Goal: Task Accomplishment & Management: Manage account settings

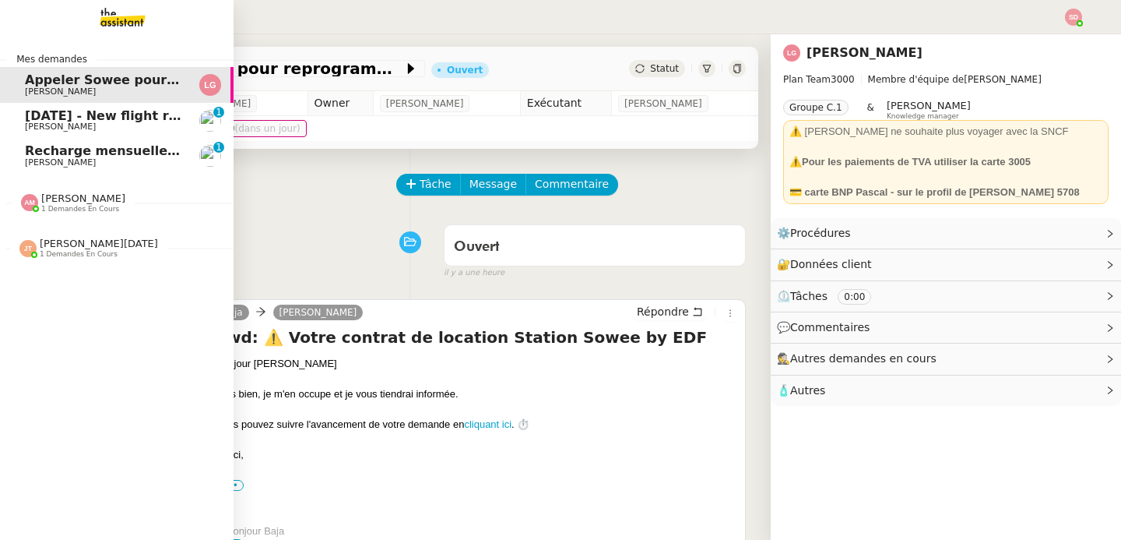
click at [94, 152] on span "Recharge mensuelle carte SIM Orange - [DATE]" at bounding box center [190, 150] width 331 height 15
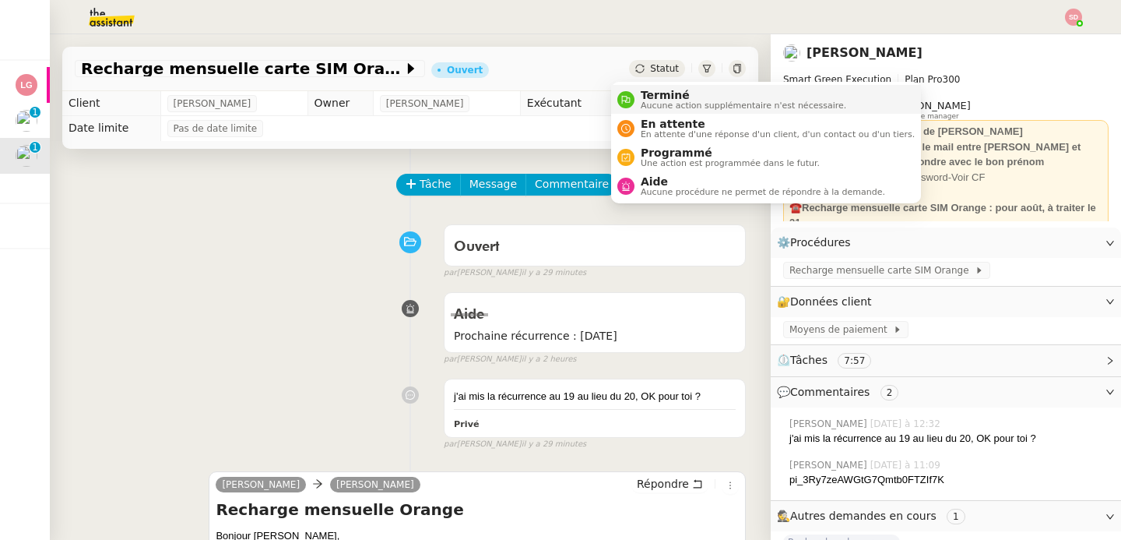
click at [636, 99] on div "Terminé Aucune action supplémentaire n'est nécessaire." at bounding box center [741, 99] width 212 height 21
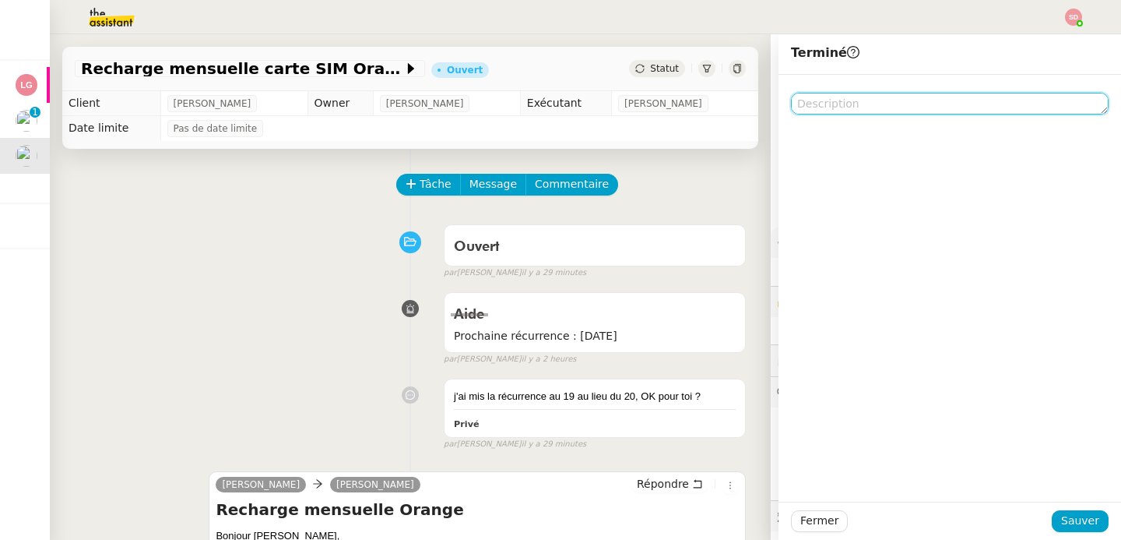
click at [954, 103] on textarea at bounding box center [950, 104] width 318 height 22
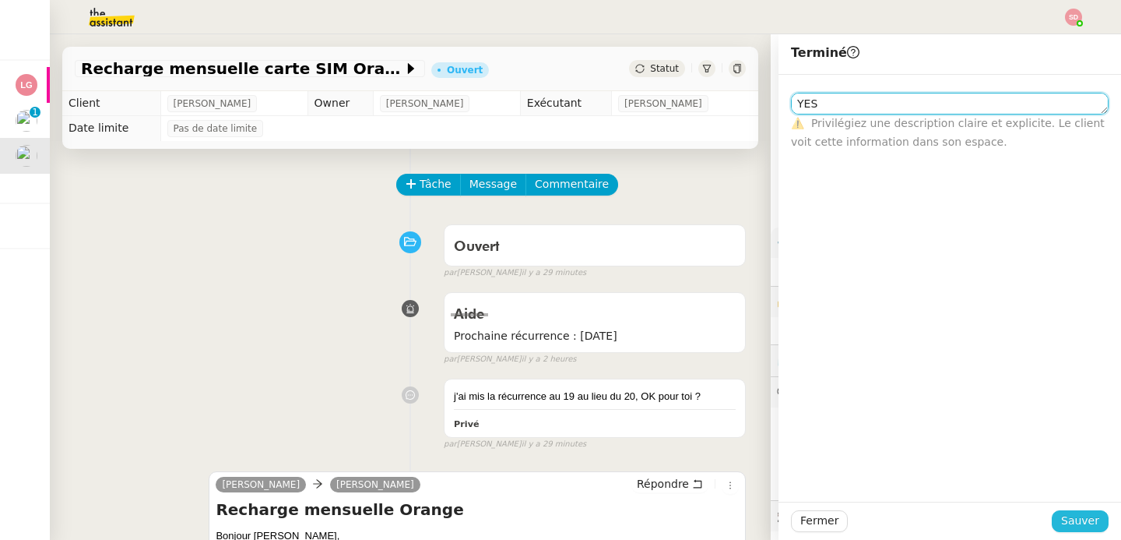
type textarea "YES"
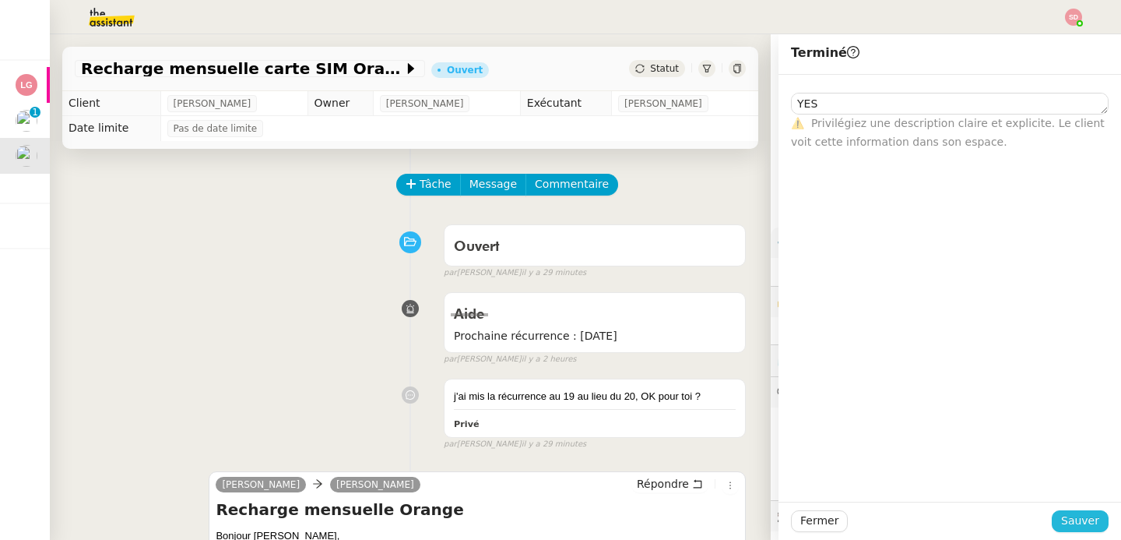
click at [1093, 520] on button "Sauver" at bounding box center [1080, 521] width 57 height 22
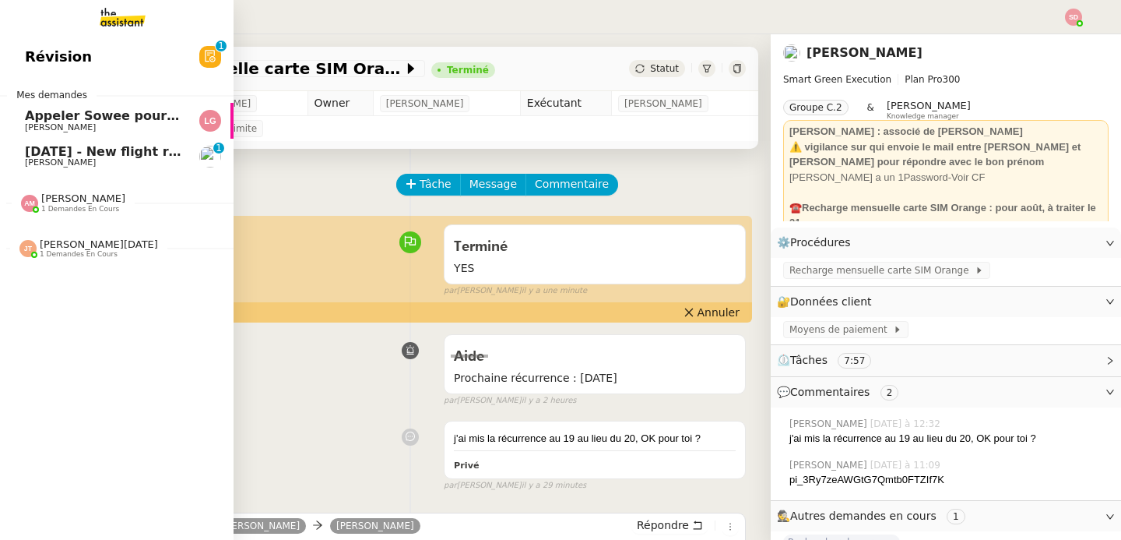
click at [38, 163] on span "[PERSON_NAME]" at bounding box center [60, 162] width 71 height 10
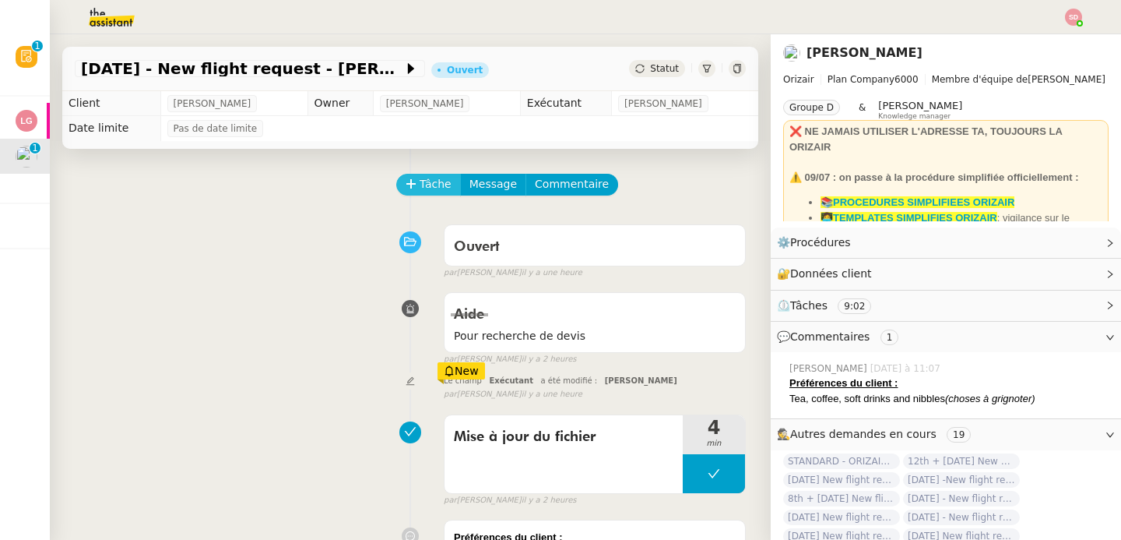
click at [406, 180] on icon at bounding box center [411, 183] width 11 height 11
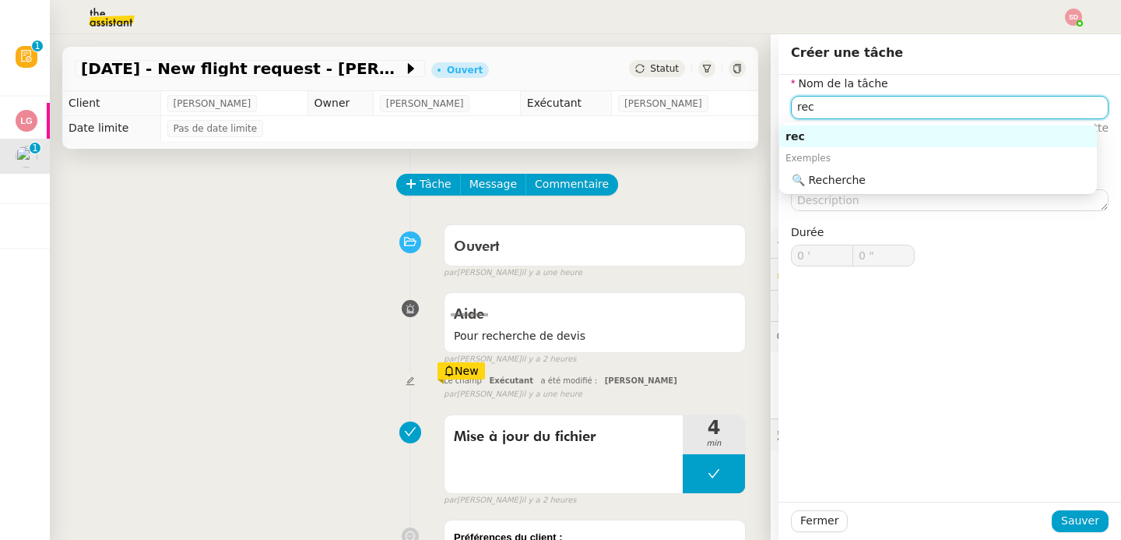
click at [877, 175] on div "🔍 Recherche" at bounding box center [941, 180] width 299 height 14
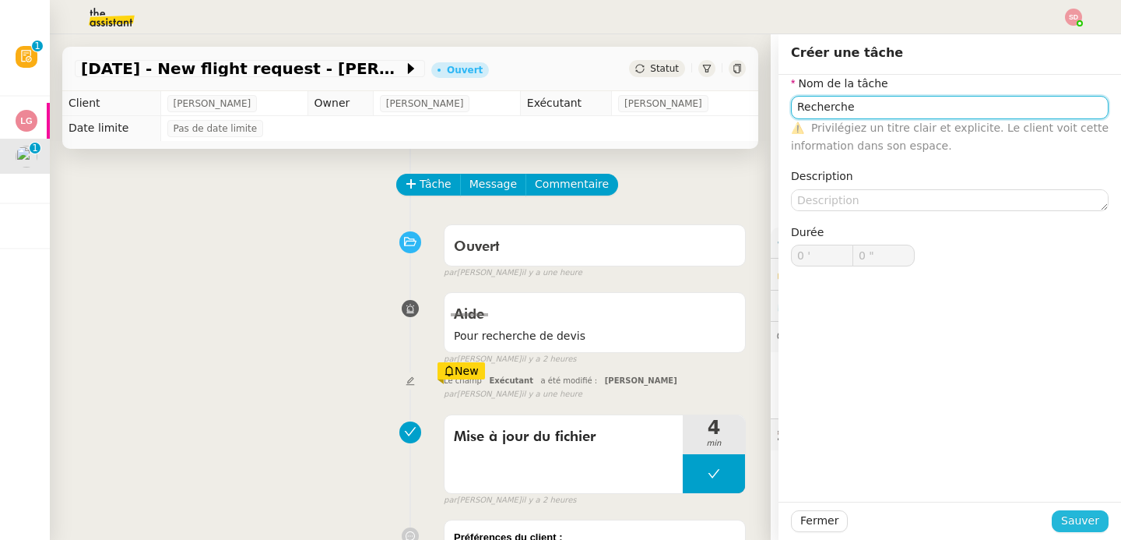
type input "Recherche"
click at [1072, 523] on span "Sauver" at bounding box center [1081, 521] width 38 height 18
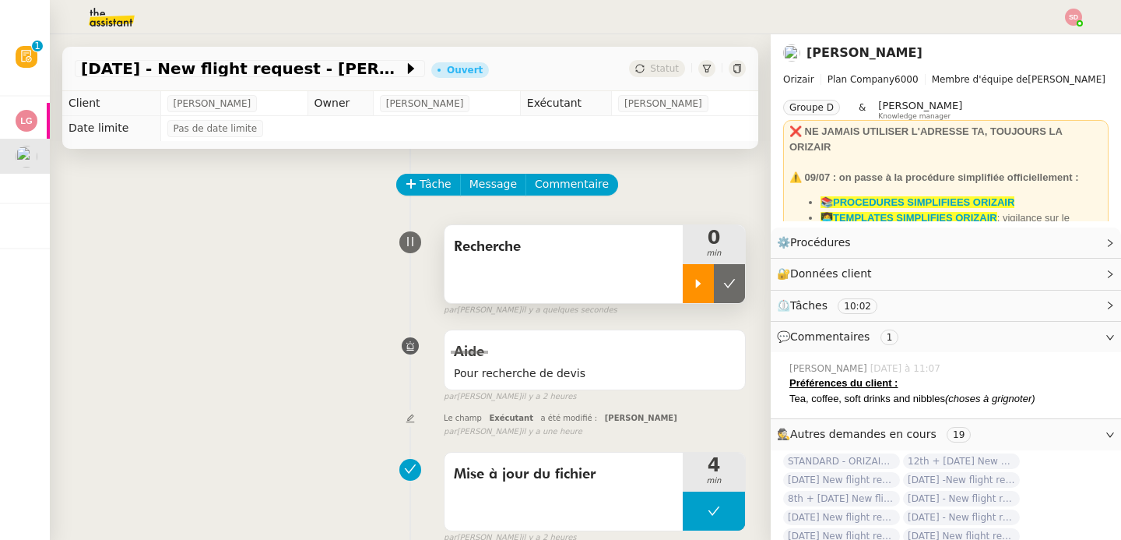
click at [683, 284] on div at bounding box center [698, 283] width 31 height 39
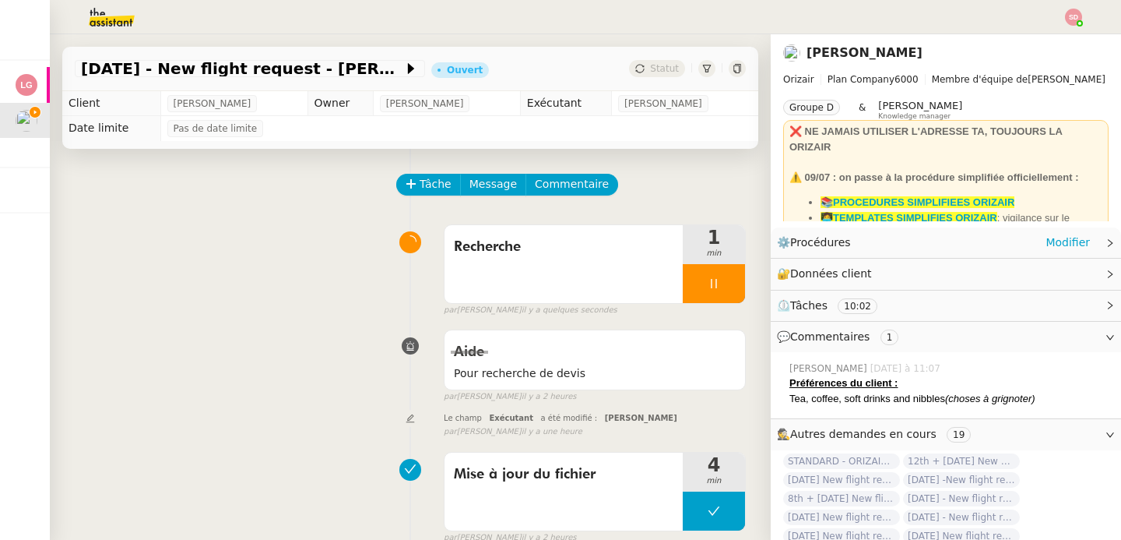
click at [928, 236] on div "⚙️ Procédures Modifier" at bounding box center [933, 243] width 313 height 18
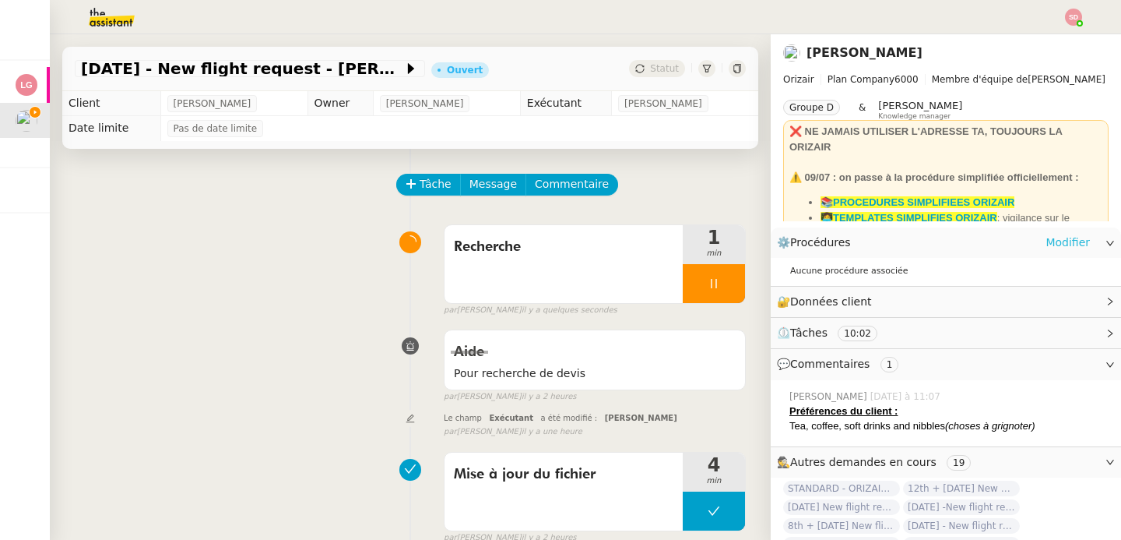
click at [1062, 242] on link "Modifier" at bounding box center [1068, 243] width 44 height 18
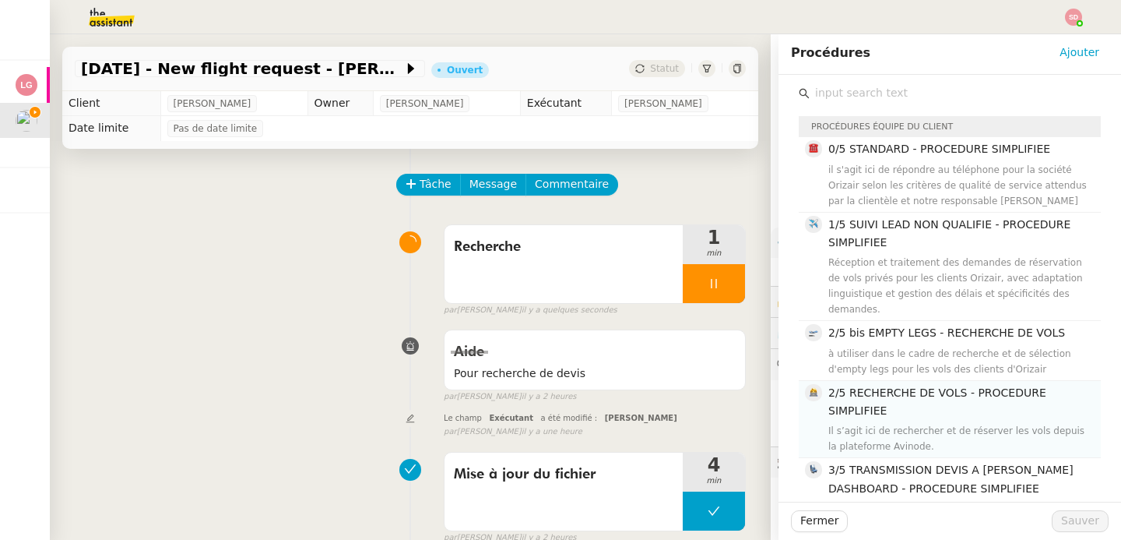
click at [1014, 407] on h4 "2/5 RECHERCHE DE VOLS - PROCEDURE SIMPLIFIEE" at bounding box center [960, 402] width 263 height 37
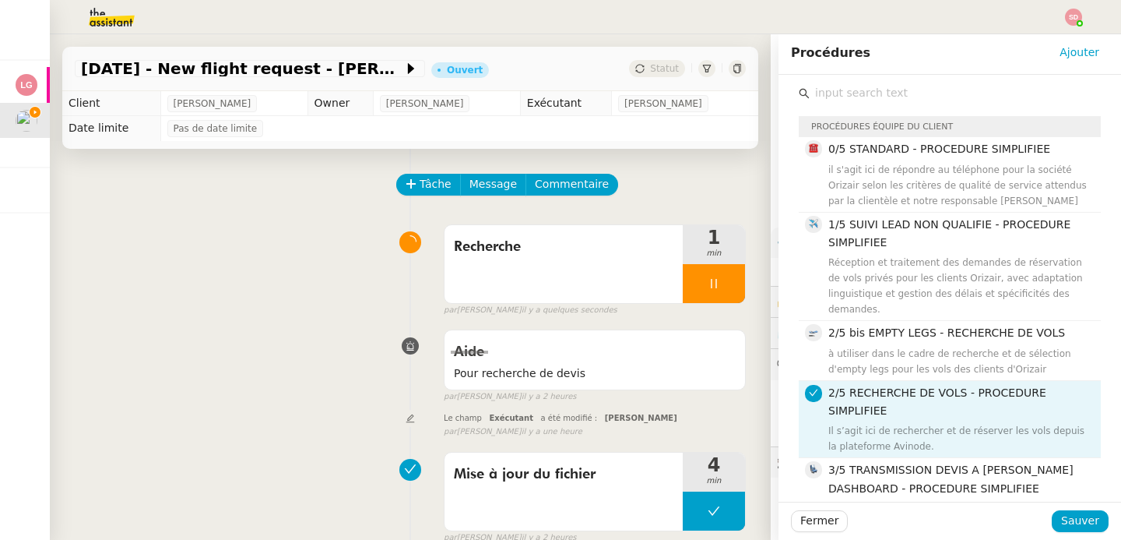
click at [1097, 522] on div "Fermer Sauver" at bounding box center [950, 521] width 343 height 38
click at [1089, 523] on button "Sauver" at bounding box center [1080, 521] width 57 height 22
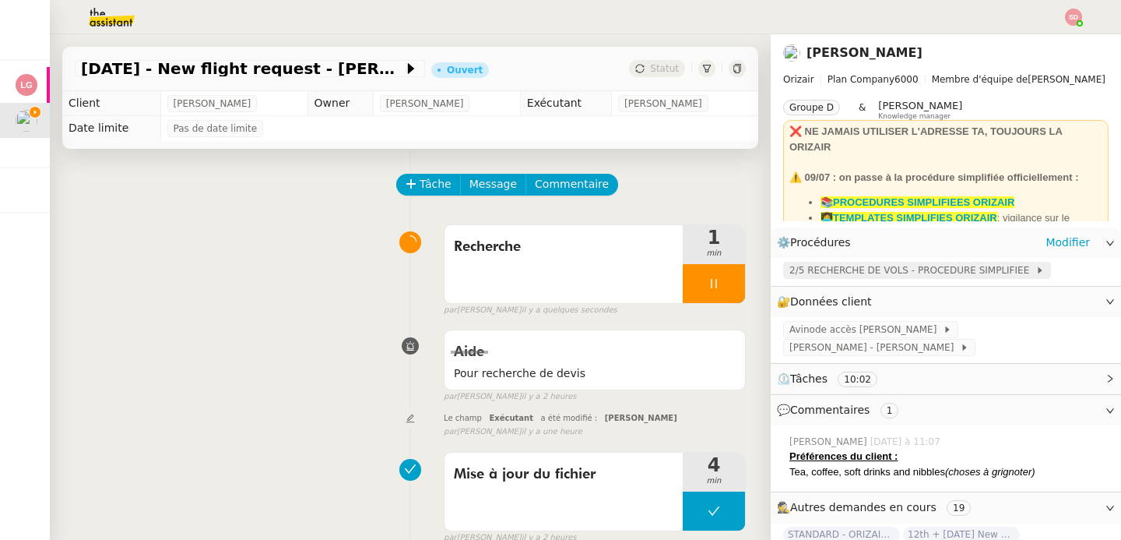
click at [854, 270] on span "2/5 RECHERCHE DE VOLS - PROCEDURE SIMPLIFIEE" at bounding box center [913, 270] width 246 height 16
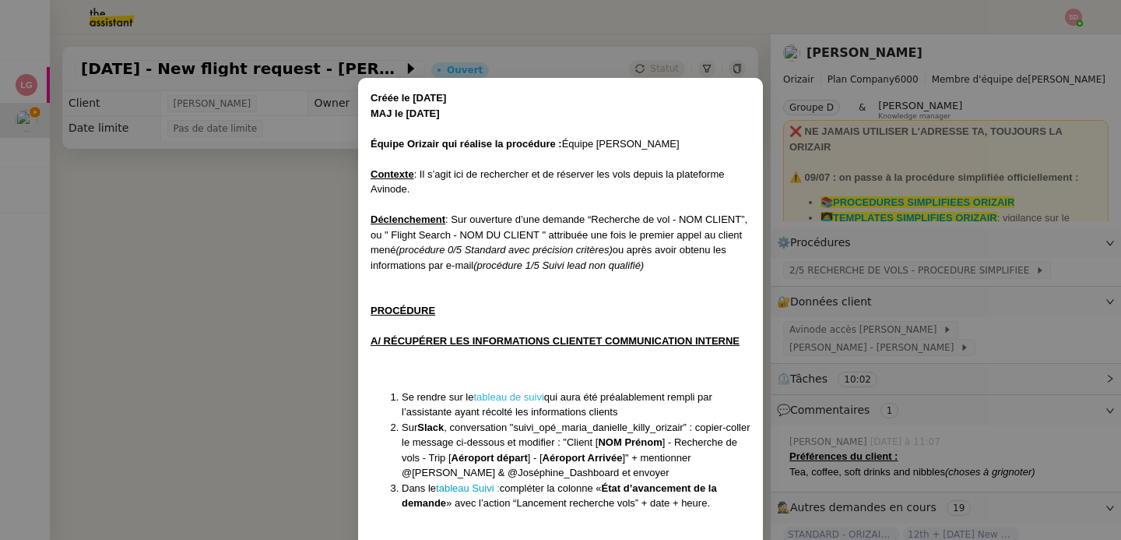
click at [515, 396] on link "tableau de suivi" at bounding box center [509, 397] width 70 height 12
click at [208, 269] on nz-modal-container "Créée le [DATE] MAJ le [DATE] Équipe Orizair qui réalise la procédure : Équipe …" at bounding box center [560, 270] width 1121 height 540
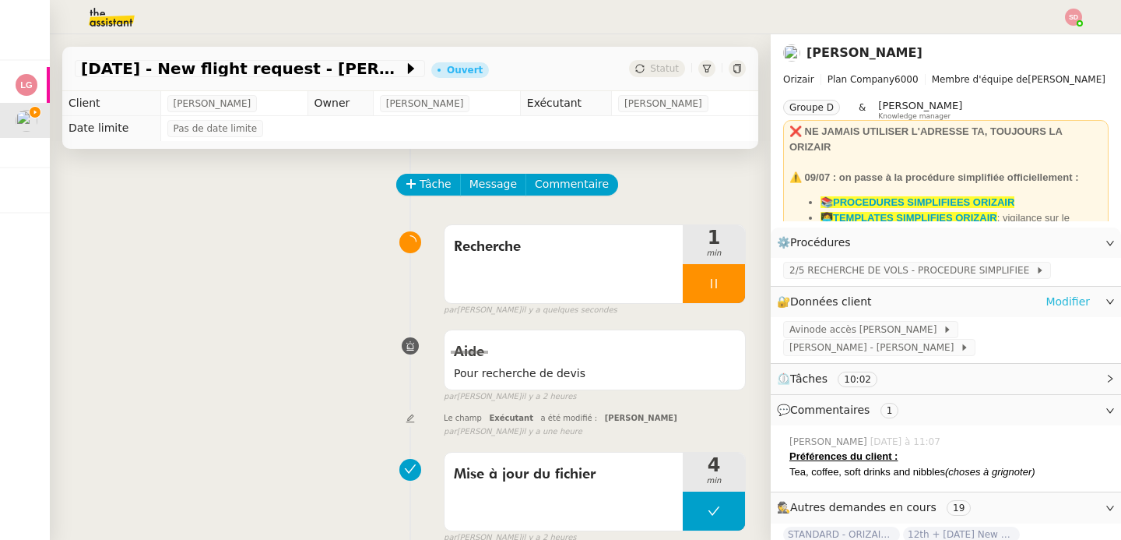
click at [1058, 299] on link "Modifier" at bounding box center [1068, 302] width 44 height 18
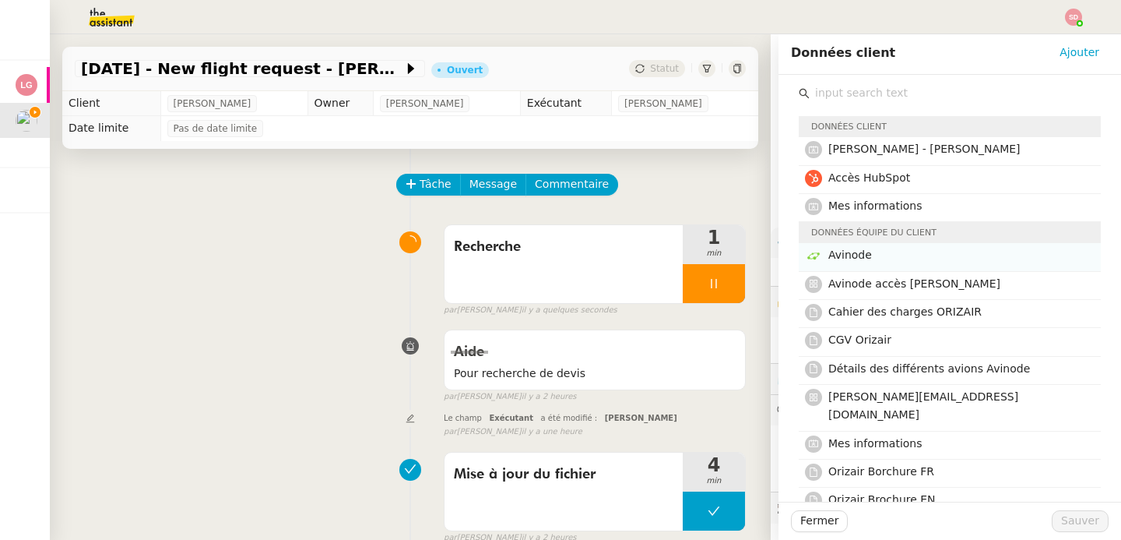
click at [896, 254] on h4 "Avinode" at bounding box center [960, 255] width 263 height 18
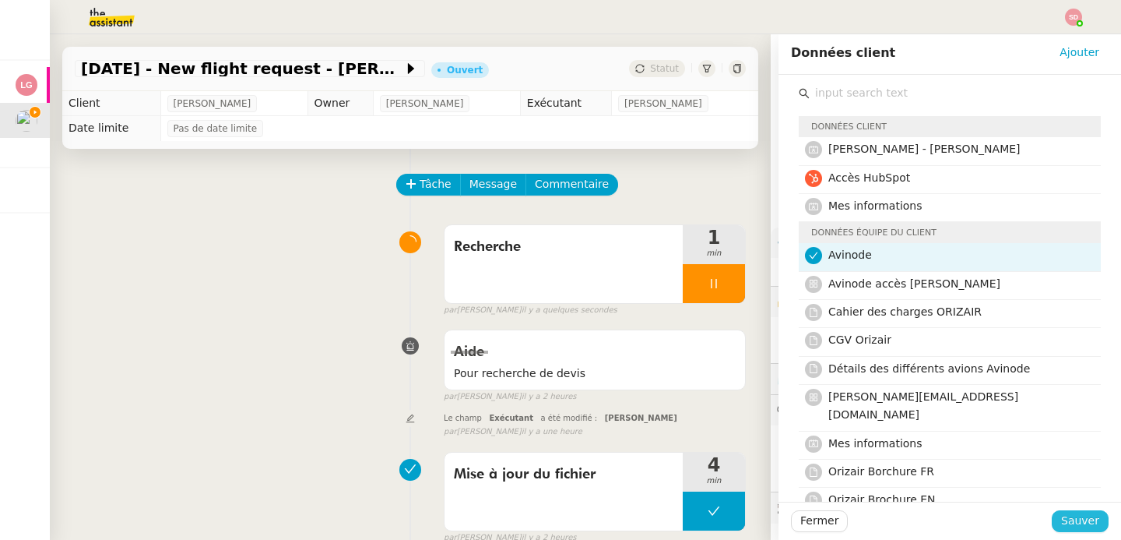
click at [1076, 518] on span "Sauver" at bounding box center [1081, 521] width 38 height 18
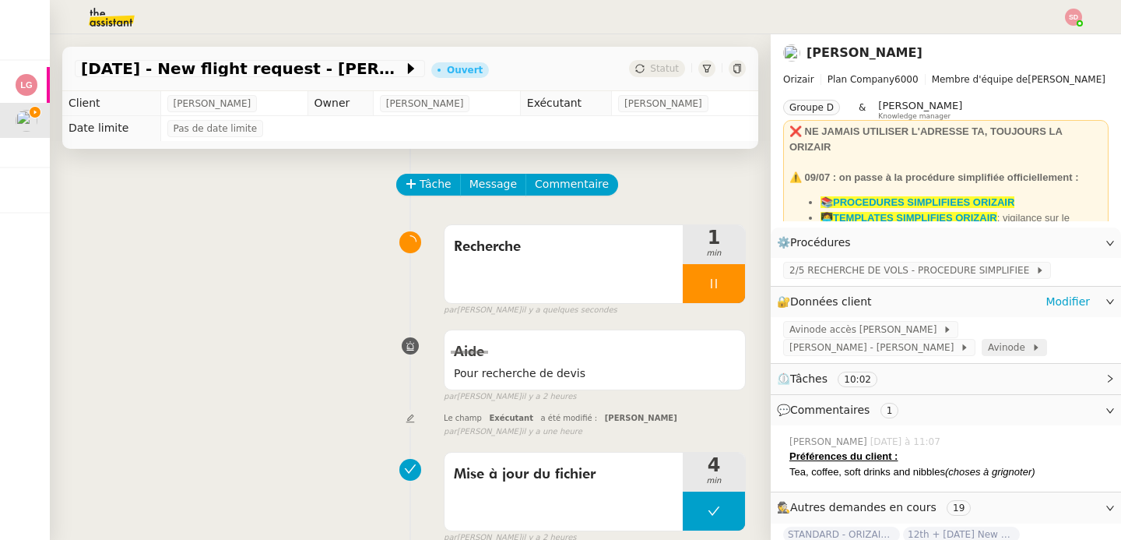
click at [988, 347] on span "Avinode" at bounding box center [1010, 348] width 44 height 16
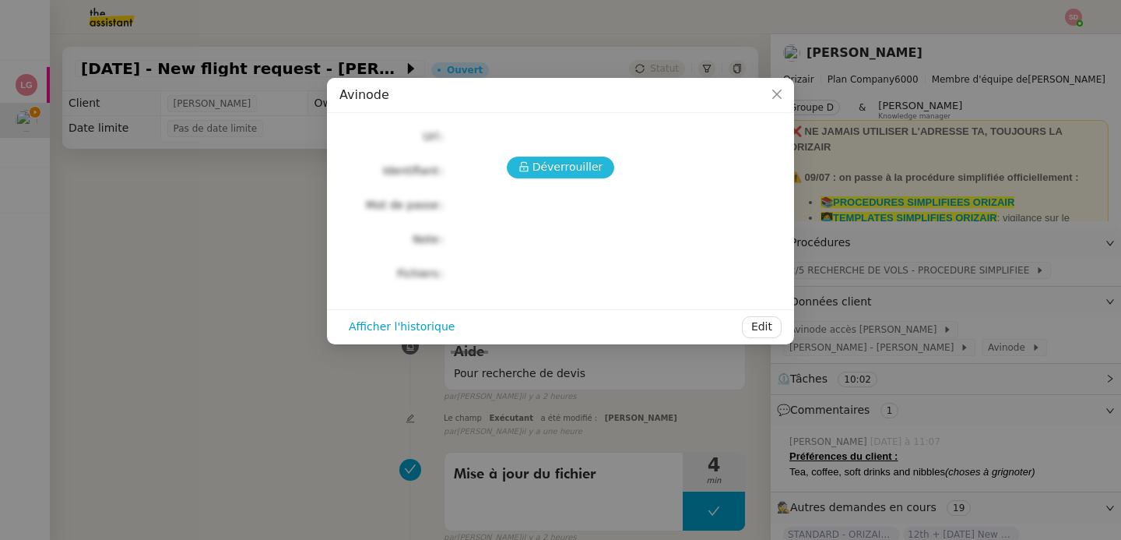
click at [562, 165] on span "Déverrouiller" at bounding box center [568, 167] width 71 height 18
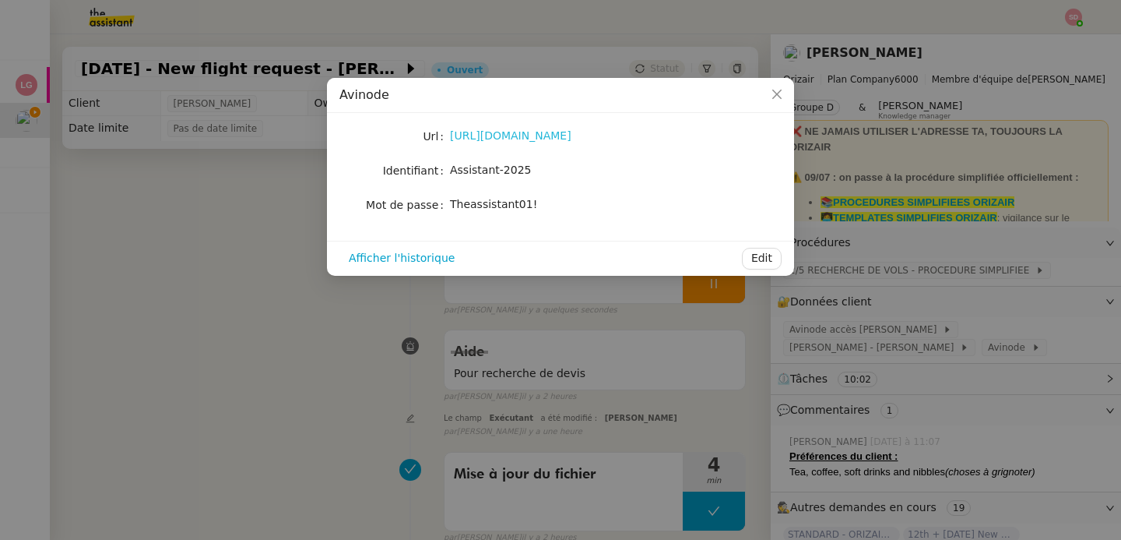
click at [555, 140] on link "[URL][DOMAIN_NAME]" at bounding box center [510, 135] width 121 height 12
click at [519, 213] on div "Theassistant01!" at bounding box center [579, 204] width 258 height 18
copy div "Theassistant01! Afficher l'historique Edit"
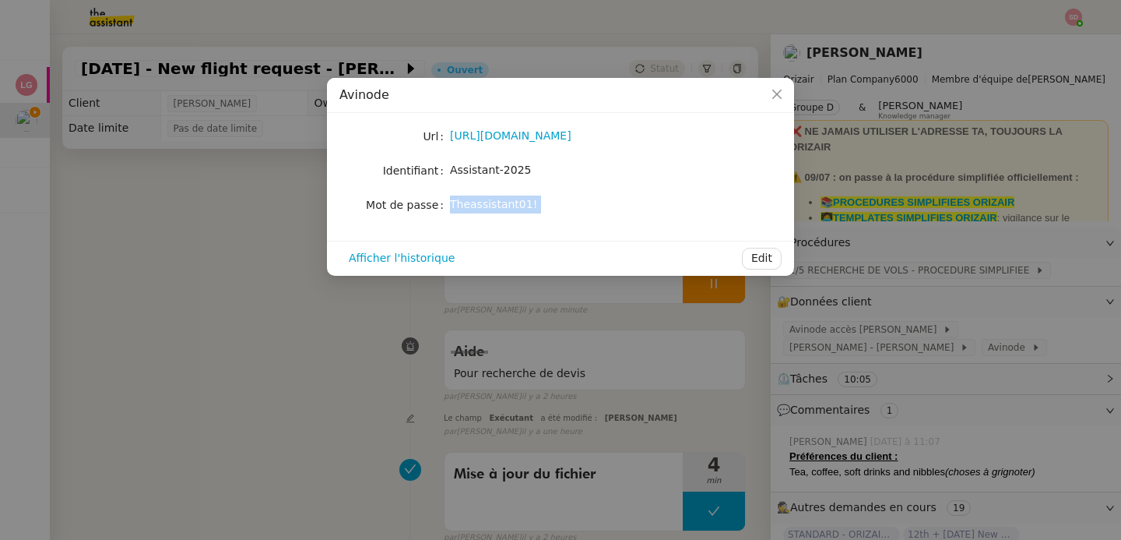
click at [218, 283] on nz-modal-container "Avinode Url [URL][DOMAIN_NAME] Identifiant Assistant-2025 Mot de passe [SECURIT…" at bounding box center [560, 270] width 1121 height 540
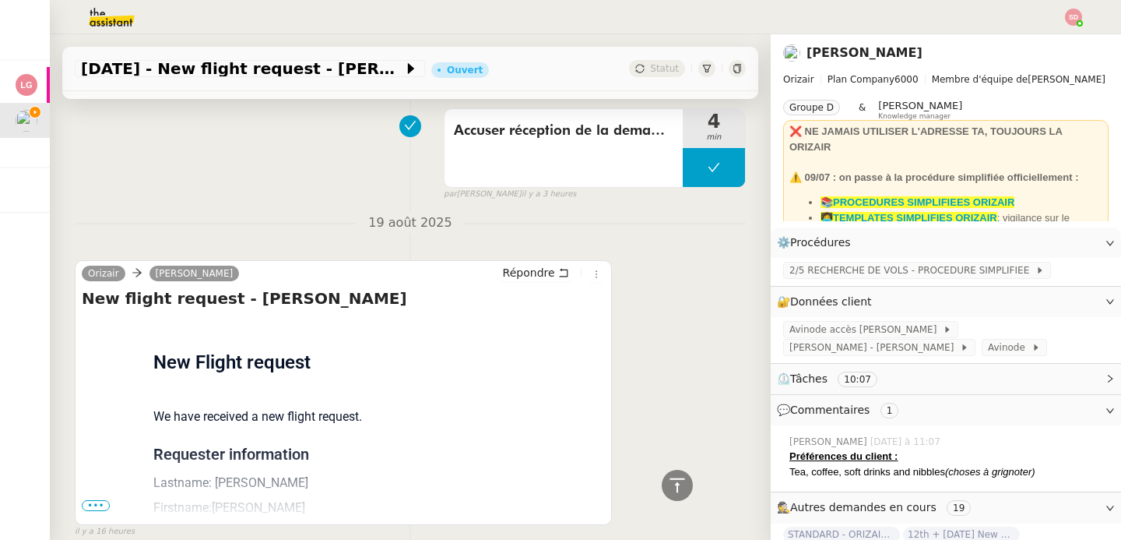
scroll to position [1415, 0]
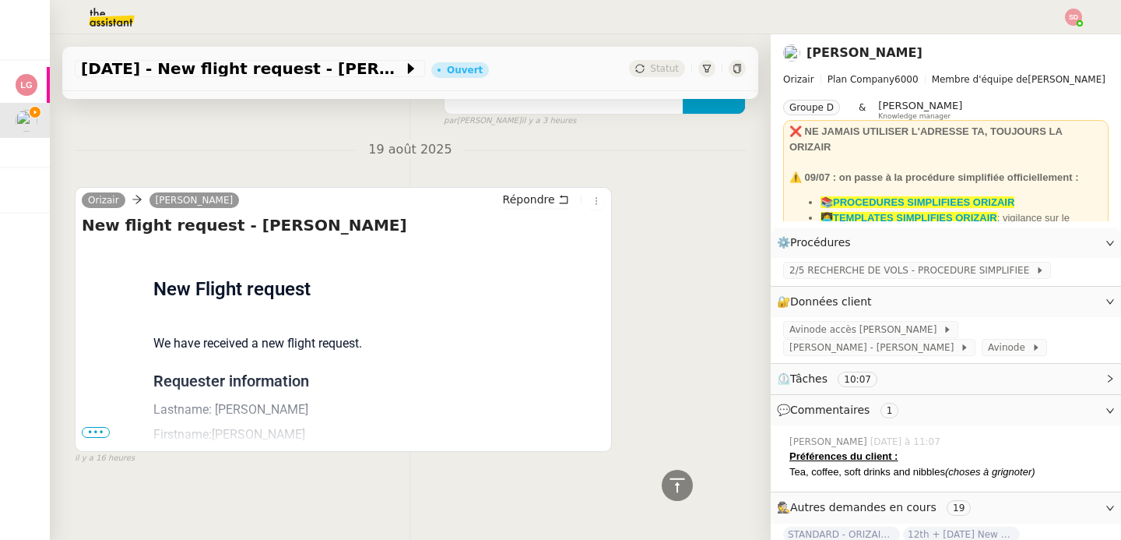
click at [294, 214] on h4 "New flight request - [PERSON_NAME]" at bounding box center [343, 225] width 523 height 22
copy h4 "Egerton"
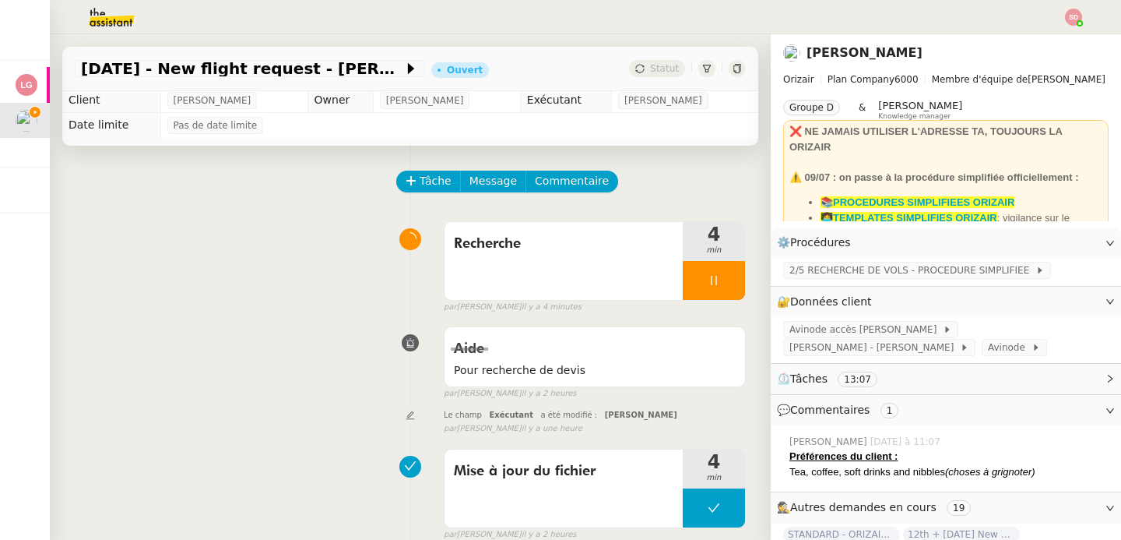
scroll to position [0, 0]
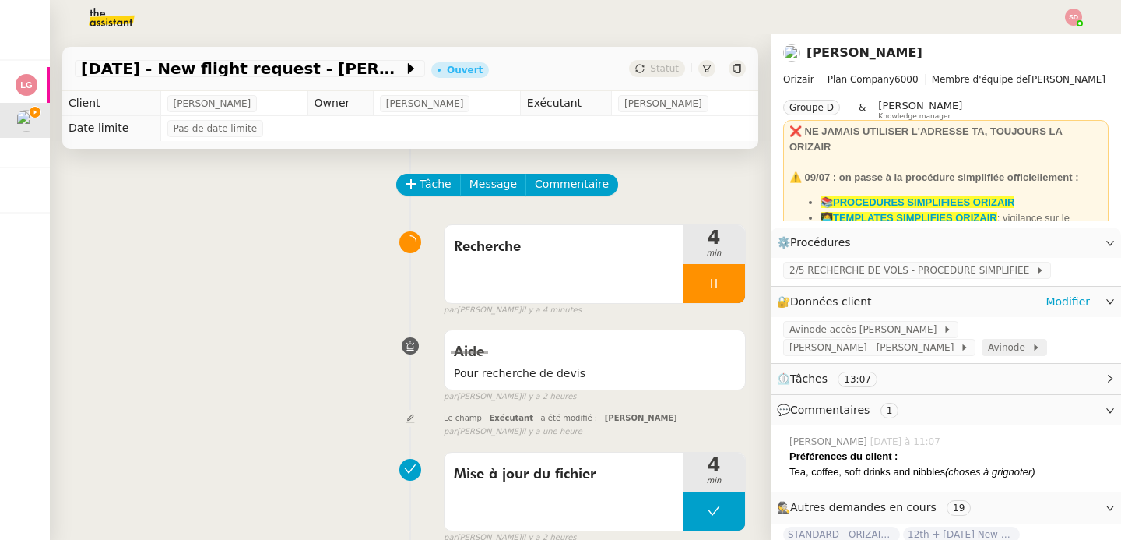
click at [988, 352] on span "Avinode" at bounding box center [1010, 348] width 44 height 16
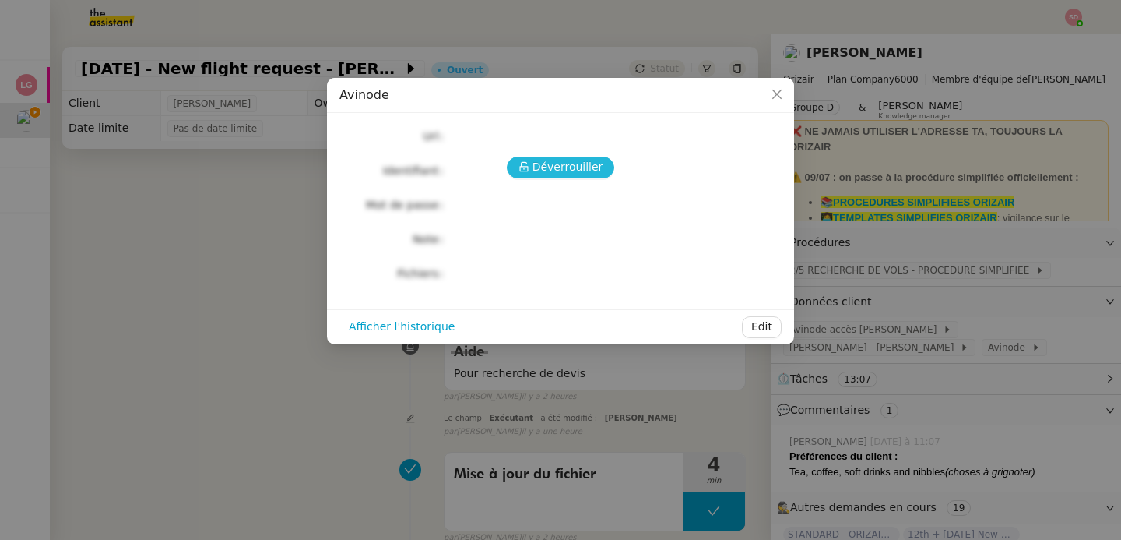
click at [577, 171] on span "Déverrouiller" at bounding box center [568, 167] width 71 height 18
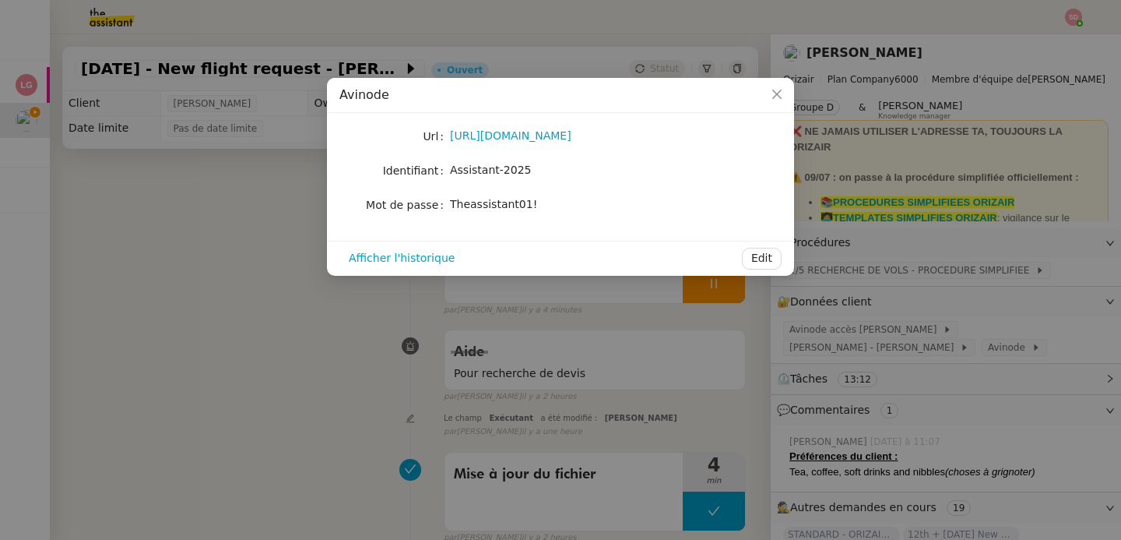
click at [498, 200] on span "Theassistant01!" at bounding box center [493, 204] width 87 height 12
copy div "Theassistant01! Afficher l'historique Edit"
click at [181, 160] on nz-modal-container "Avinode Url [URL][DOMAIN_NAME] Identifiant Assistant-2025 Mot de passe [SECURIT…" at bounding box center [560, 270] width 1121 height 540
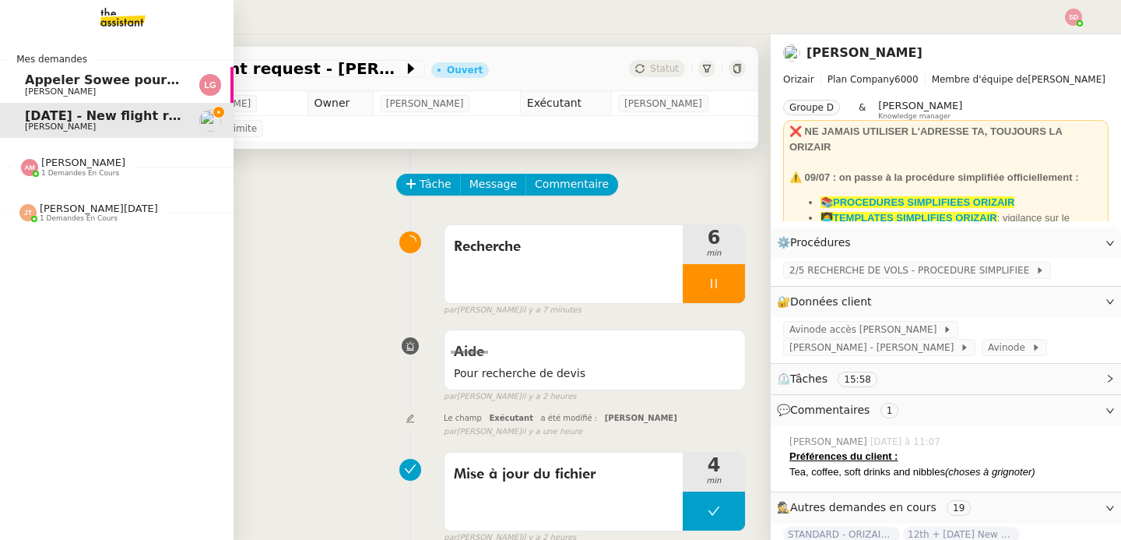
click at [18, 156] on span "[PERSON_NAME] 1 demandes en cours" at bounding box center [123, 160] width 234 height 33
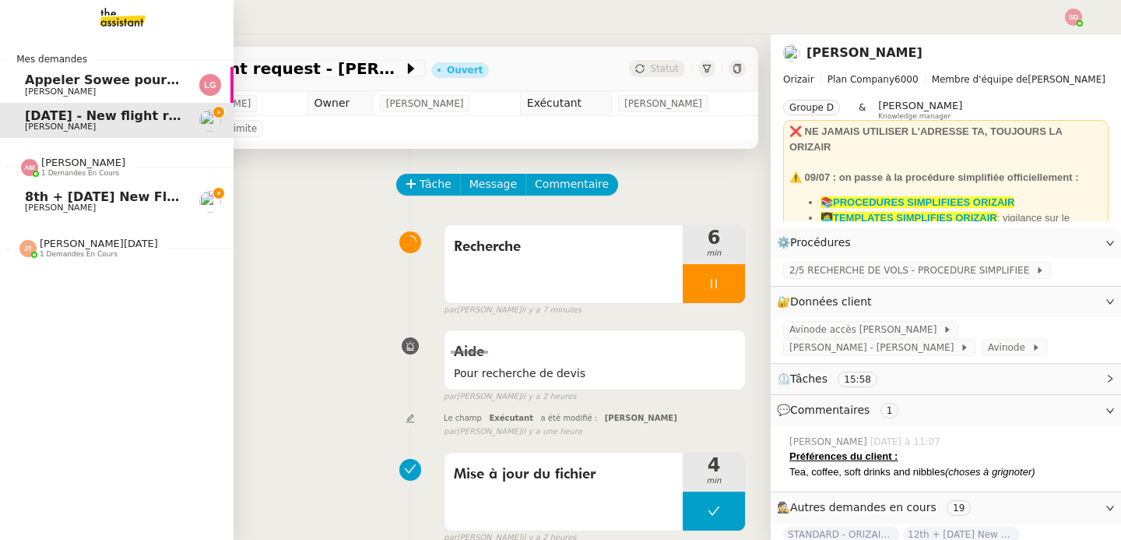
click at [18, 156] on span "[PERSON_NAME] 1 demandes en cours" at bounding box center [123, 160] width 234 height 33
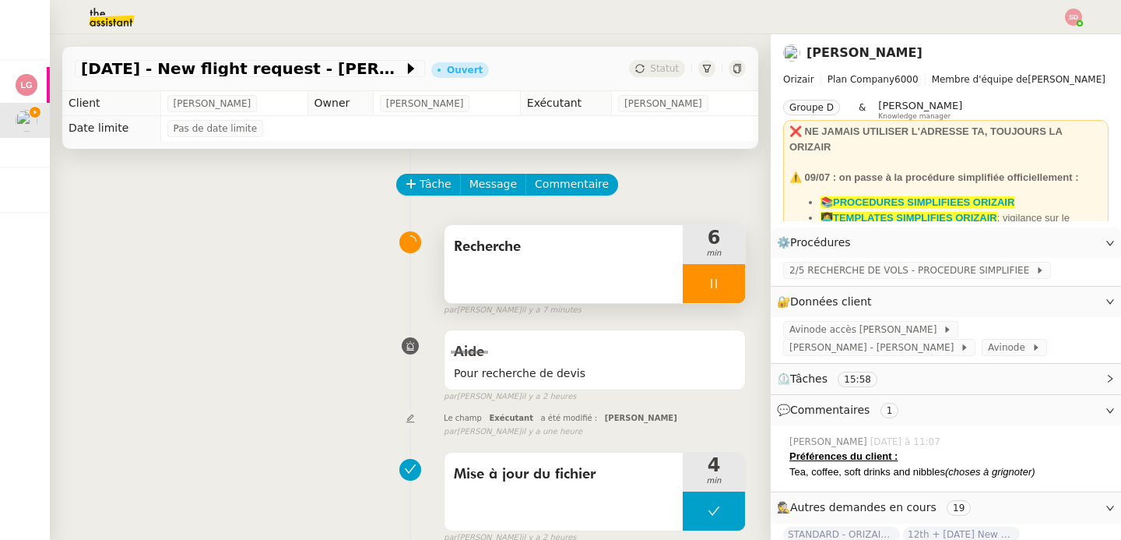
click at [683, 282] on div at bounding box center [714, 283] width 62 height 39
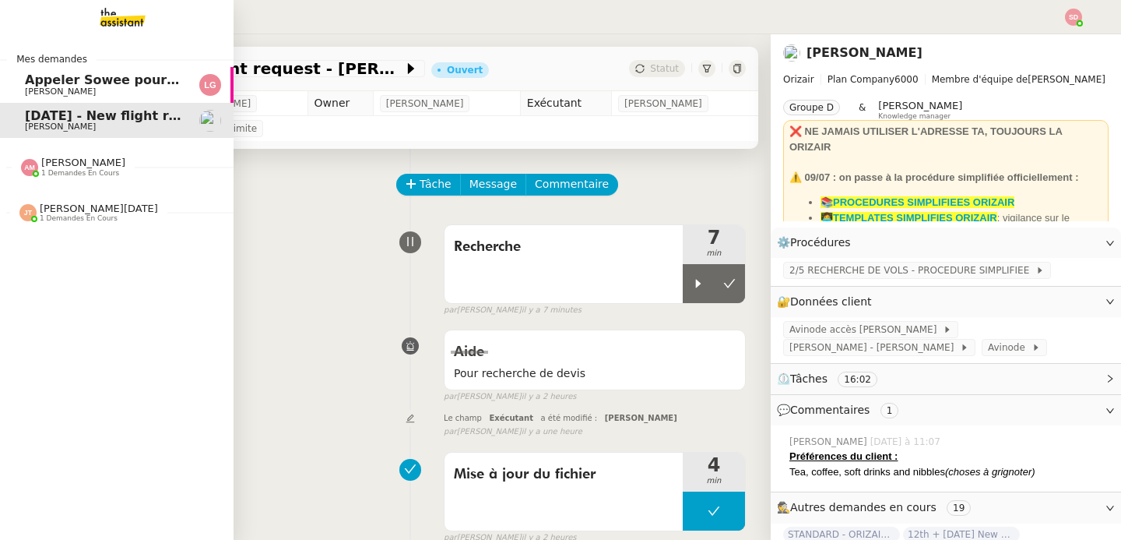
click at [29, 217] on div at bounding box center [27, 212] width 17 height 17
click at [44, 218] on span "1 demandes en cours" at bounding box center [79, 218] width 78 height 9
click at [27, 217] on div at bounding box center [27, 212] width 17 height 17
click at [70, 249] on span "[PERSON_NAME]" at bounding box center [103, 253] width 157 height 9
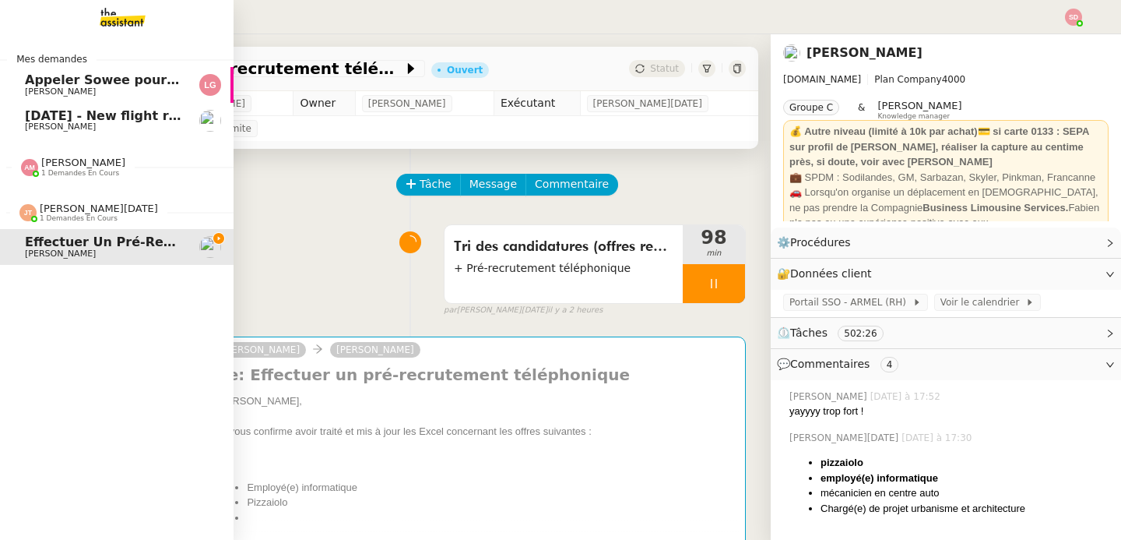
click at [65, 211] on span "[PERSON_NAME][DATE]" at bounding box center [99, 208] width 118 height 12
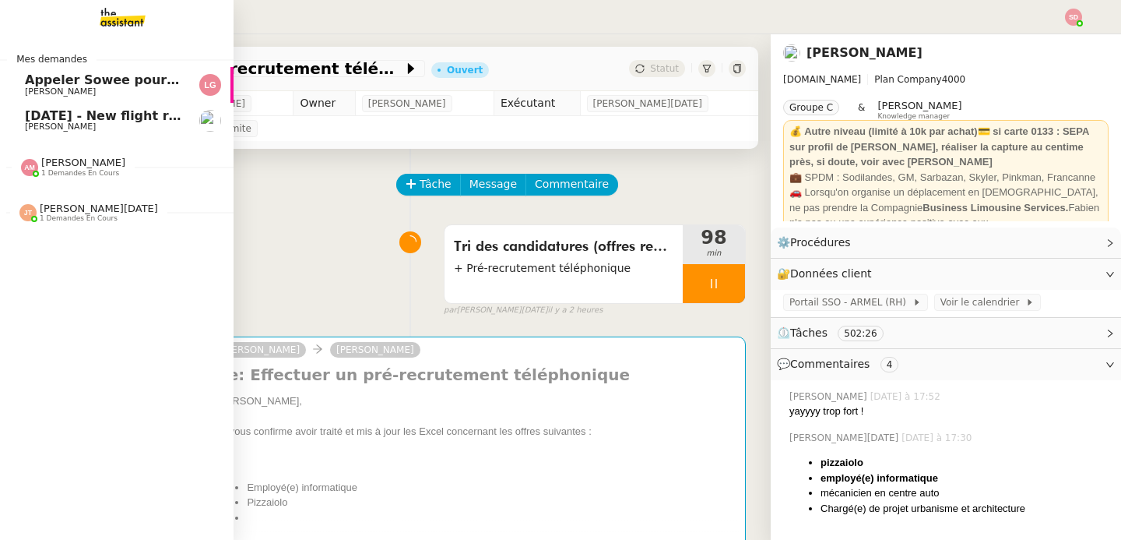
click at [78, 174] on span "1 demandes en cours" at bounding box center [80, 173] width 78 height 9
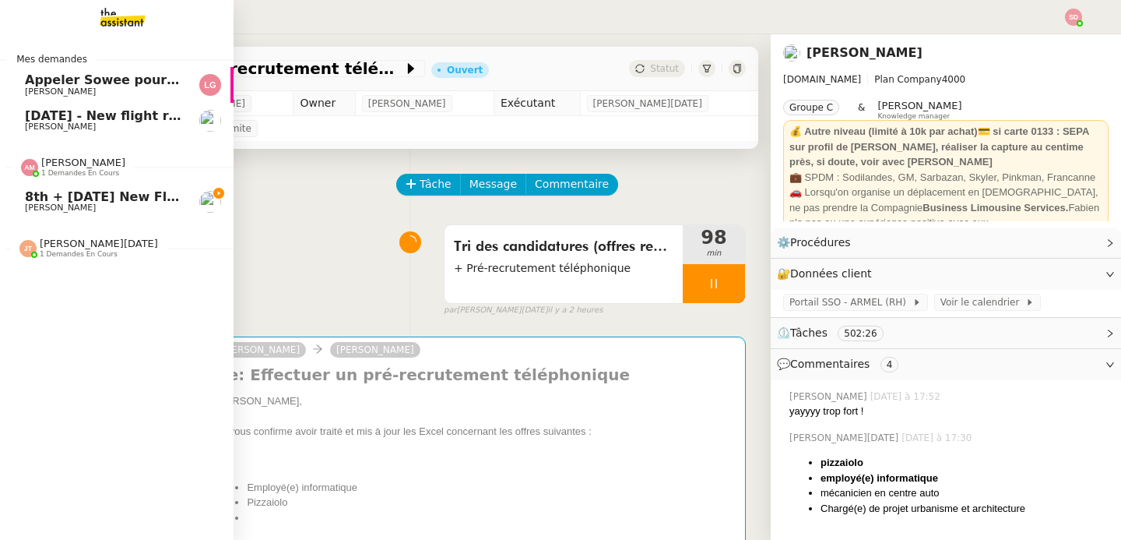
click at [78, 174] on span "1 demandes en cours" at bounding box center [80, 173] width 78 height 9
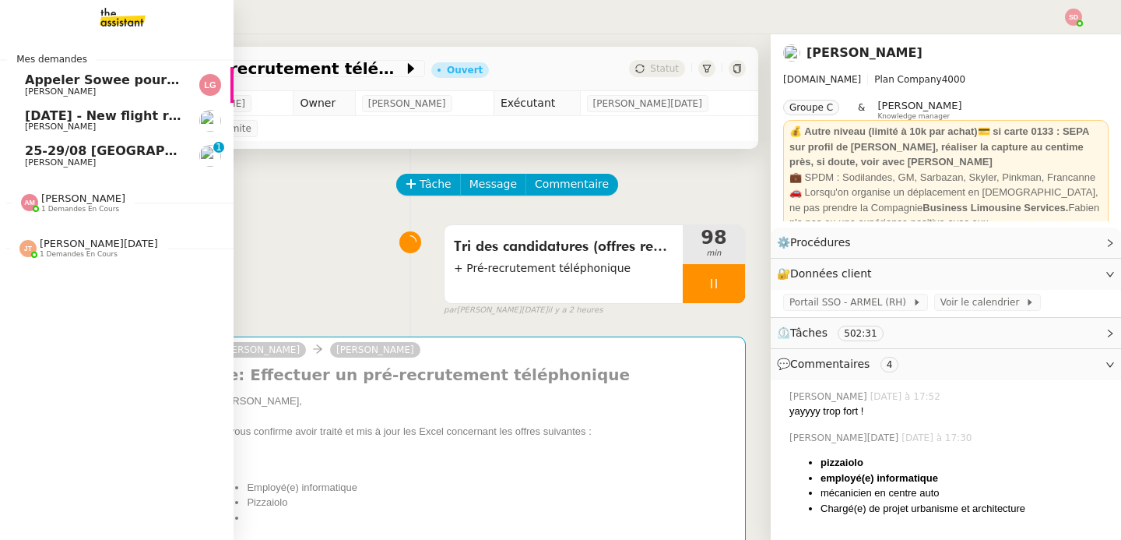
click at [111, 121] on span "[DATE] - New flight request - [PERSON_NAME]" at bounding box center [186, 115] width 322 height 15
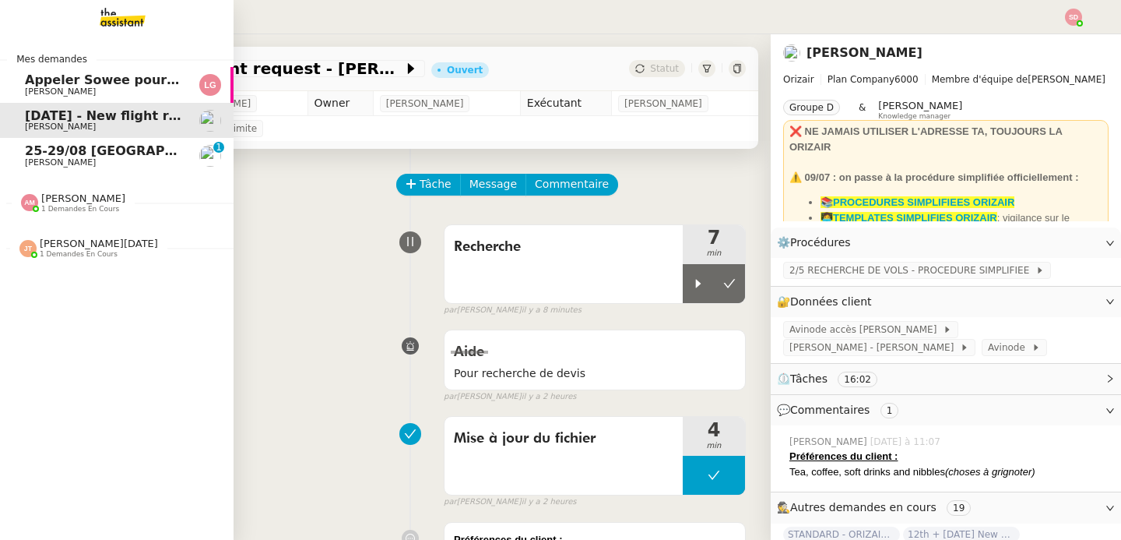
click at [84, 209] on span "1 demandes en cours" at bounding box center [80, 209] width 78 height 9
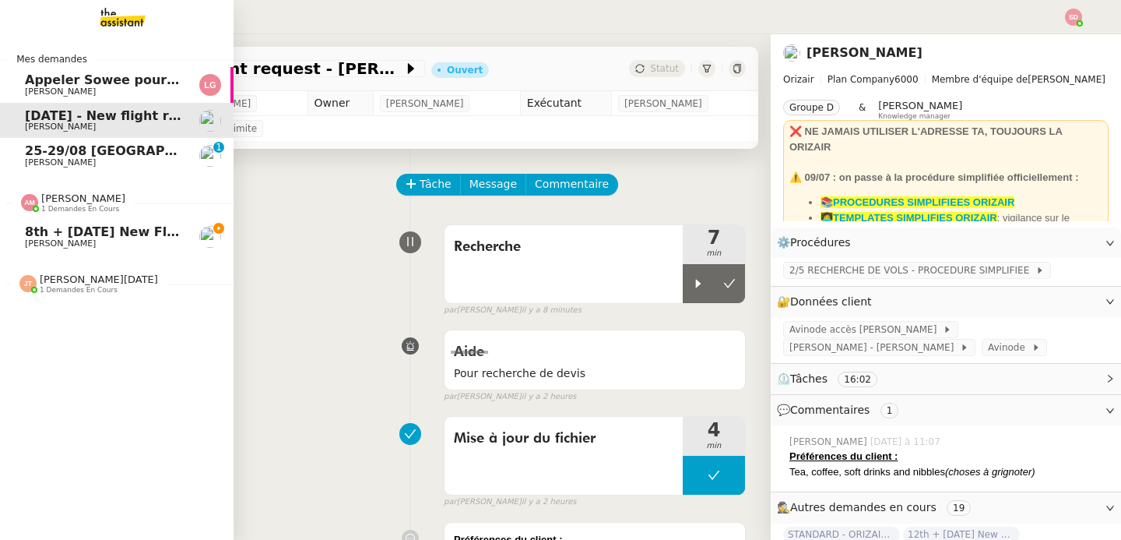
click at [84, 209] on span "1 demandes en cours" at bounding box center [80, 209] width 78 height 9
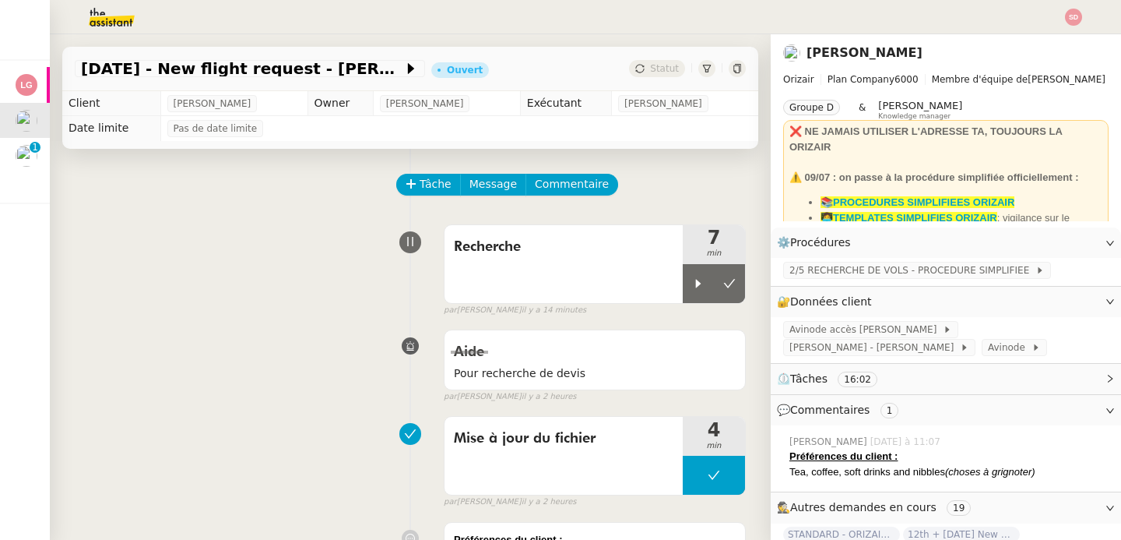
click at [226, 283] on div "Recherche 7 min false par [PERSON_NAME] il y a 14 minutes" at bounding box center [410, 267] width 671 height 100
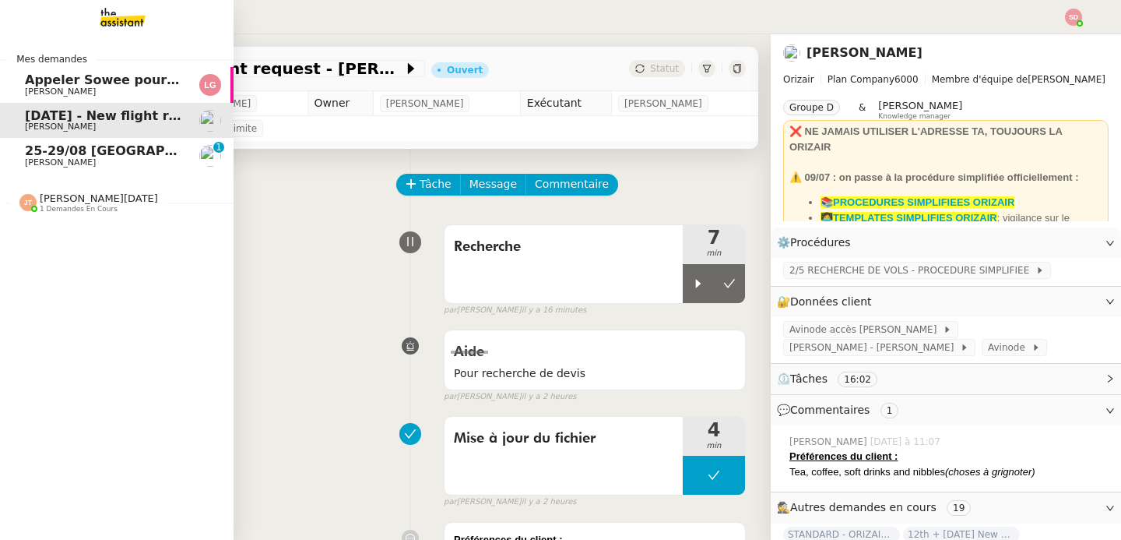
click at [50, 191] on span "[PERSON_NAME][DATE] 1 demandes en cours" at bounding box center [123, 196] width 234 height 33
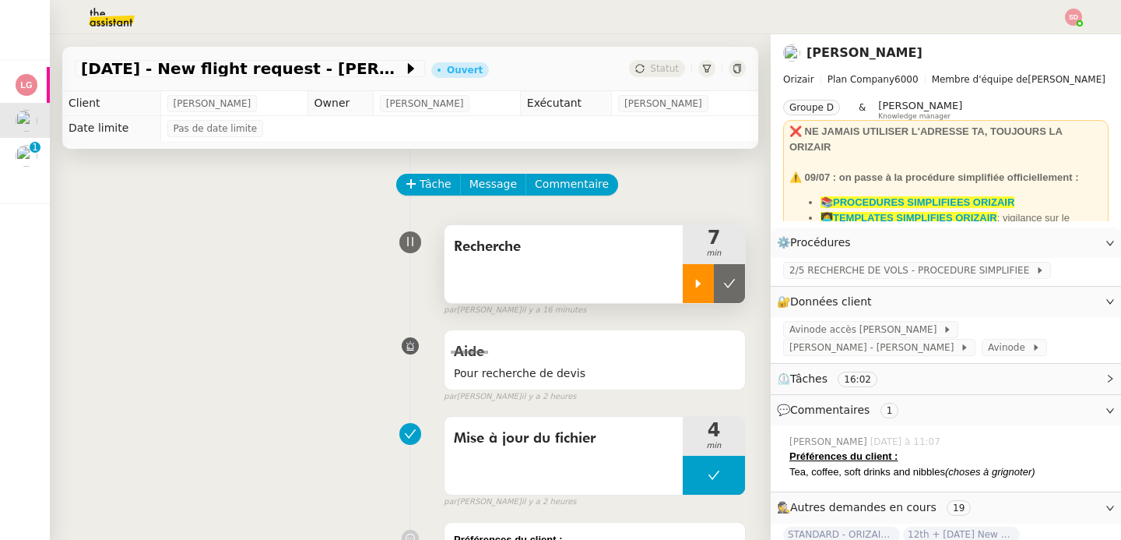
click at [692, 283] on icon at bounding box center [698, 283] width 12 height 12
click at [554, 181] on span "Commentaire" at bounding box center [572, 184] width 74 height 18
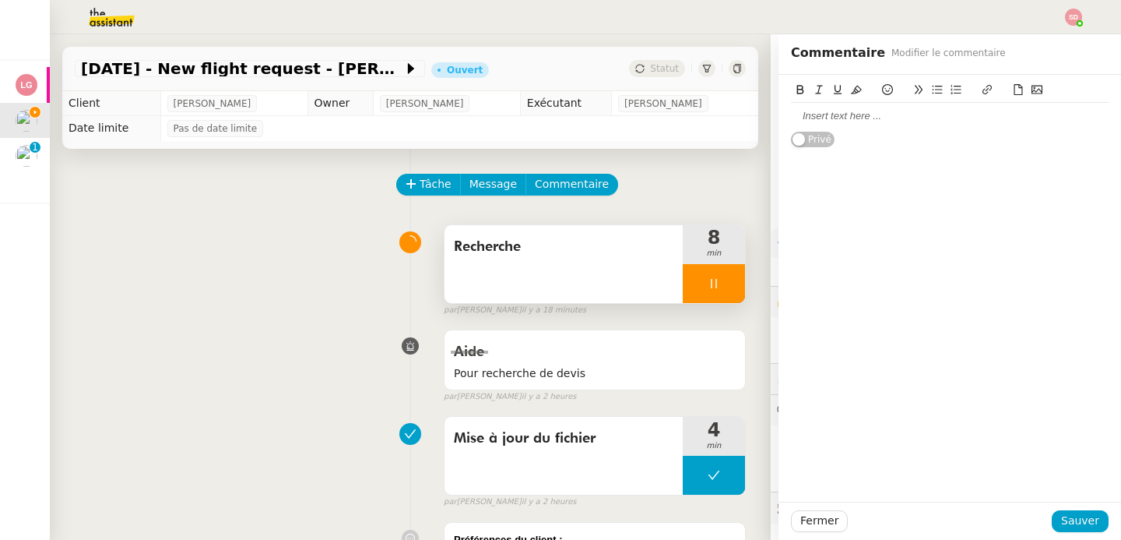
click at [926, 125] on div at bounding box center [950, 116] width 318 height 26
drag, startPoint x: 1066, startPoint y: 521, endPoint x: 1057, endPoint y: 523, distance: 9.6
click at [1066, 522] on span "Sauver" at bounding box center [1081, 521] width 38 height 18
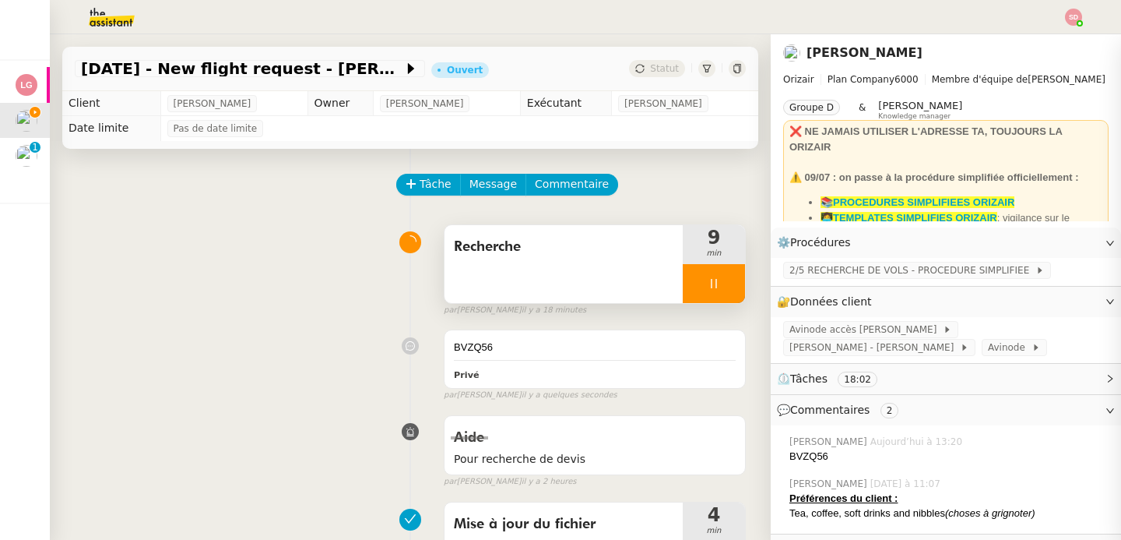
click at [709, 287] on div at bounding box center [714, 283] width 62 height 39
click at [724, 287] on icon at bounding box center [730, 283] width 12 height 12
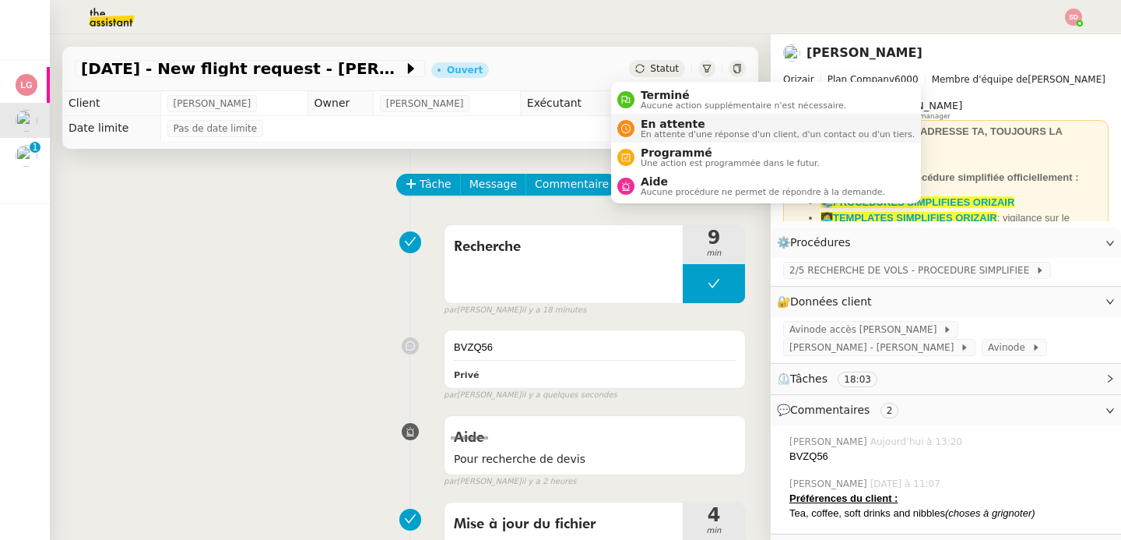
click at [633, 128] on nz-avatar at bounding box center [626, 128] width 17 height 17
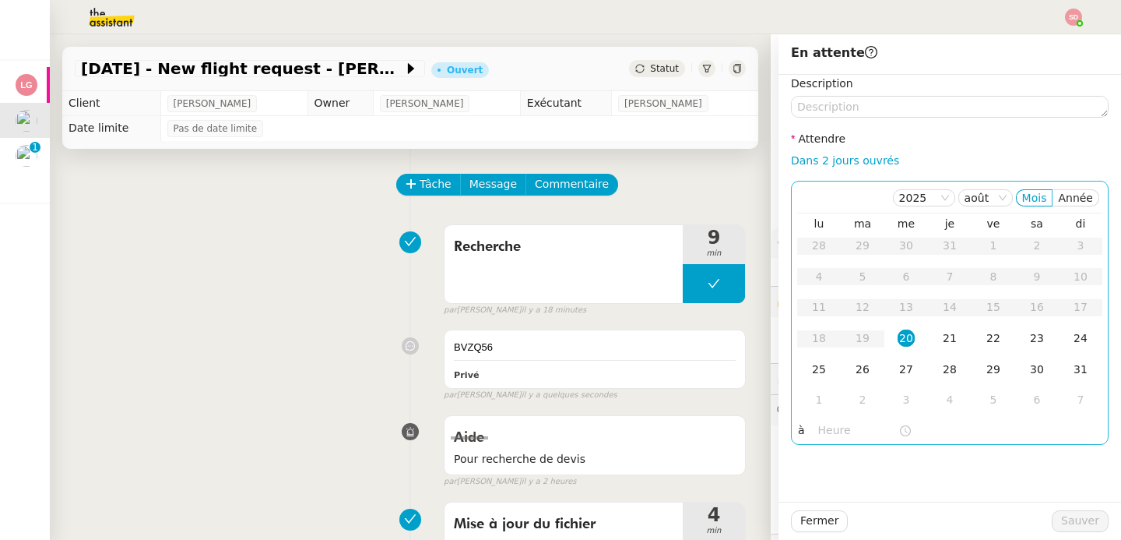
click at [819, 431] on input "text" at bounding box center [859, 430] width 80 height 18
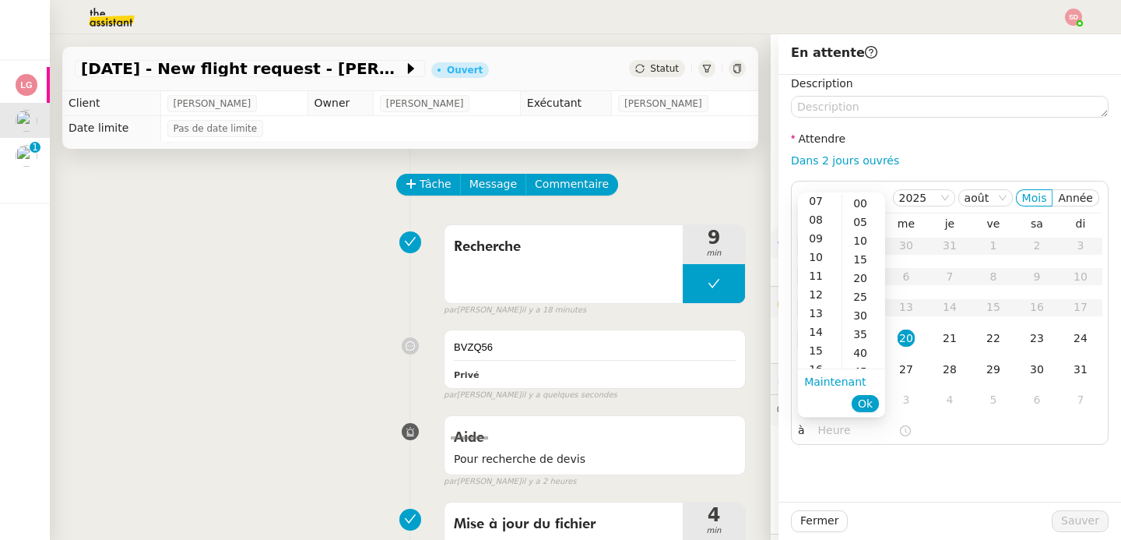
scroll to position [135, 0]
click at [825, 345] on div "15" at bounding box center [820, 349] width 44 height 19
click at [865, 240] on div "30" at bounding box center [864, 240] width 43 height 19
type input "15:30"
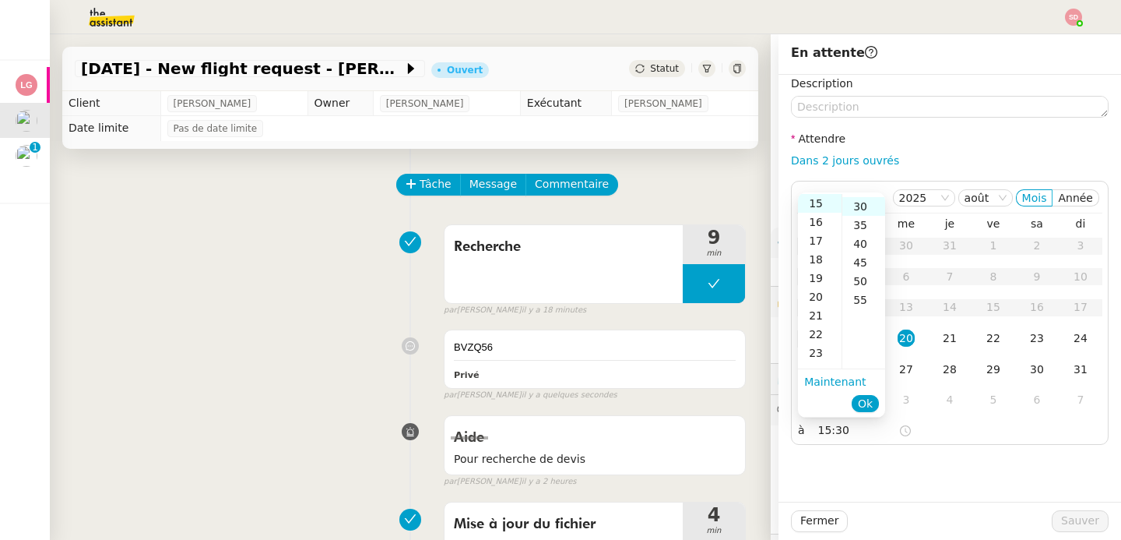
scroll to position [112, 0]
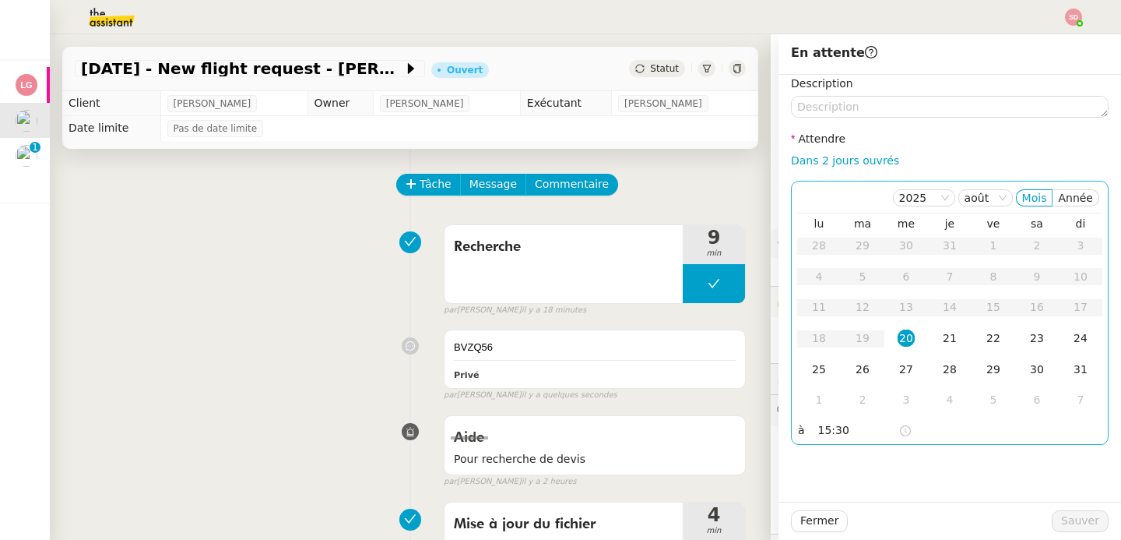
click at [899, 337] on div "20" at bounding box center [906, 337] width 17 height 17
click at [1069, 520] on span "Sauver" at bounding box center [1081, 521] width 38 height 18
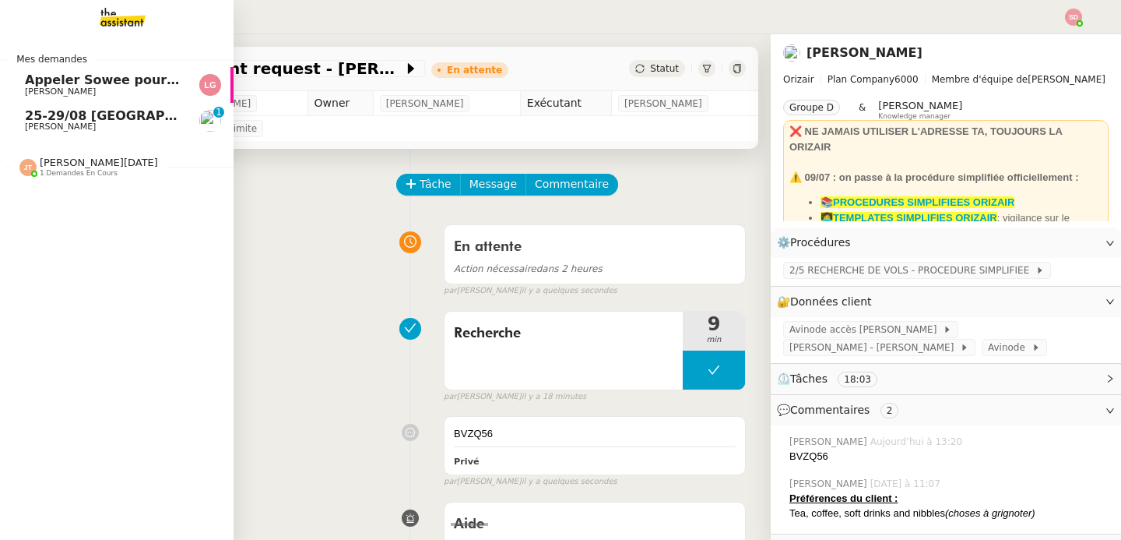
click at [72, 119] on span "25-29/08 [GEOGRAPHIC_DATA] - [GEOGRAPHIC_DATA]" at bounding box center [210, 115] width 371 height 15
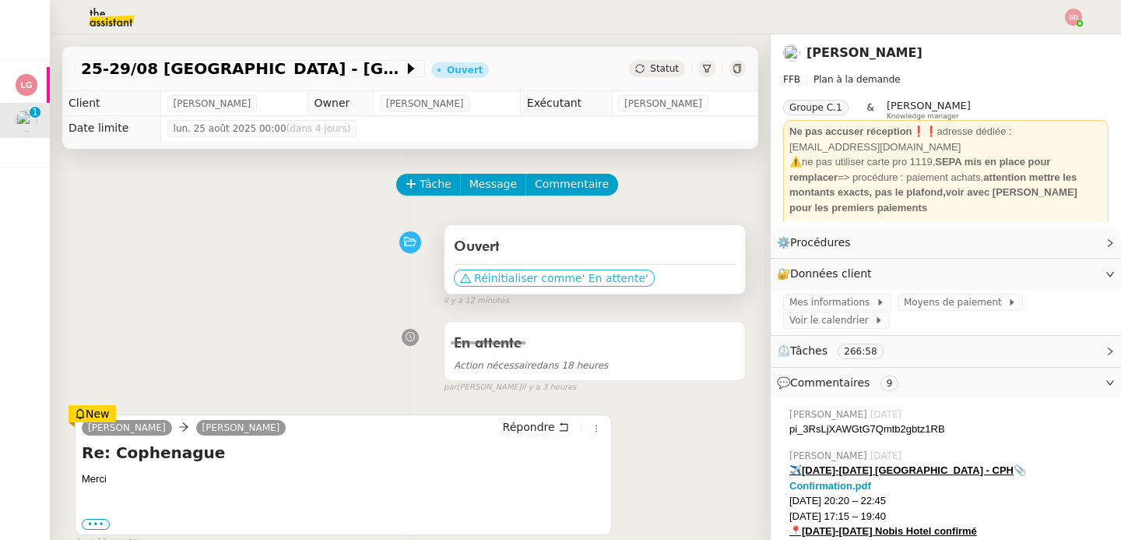
click at [530, 277] on span "Réinitialiser comme" at bounding box center [527, 278] width 107 height 16
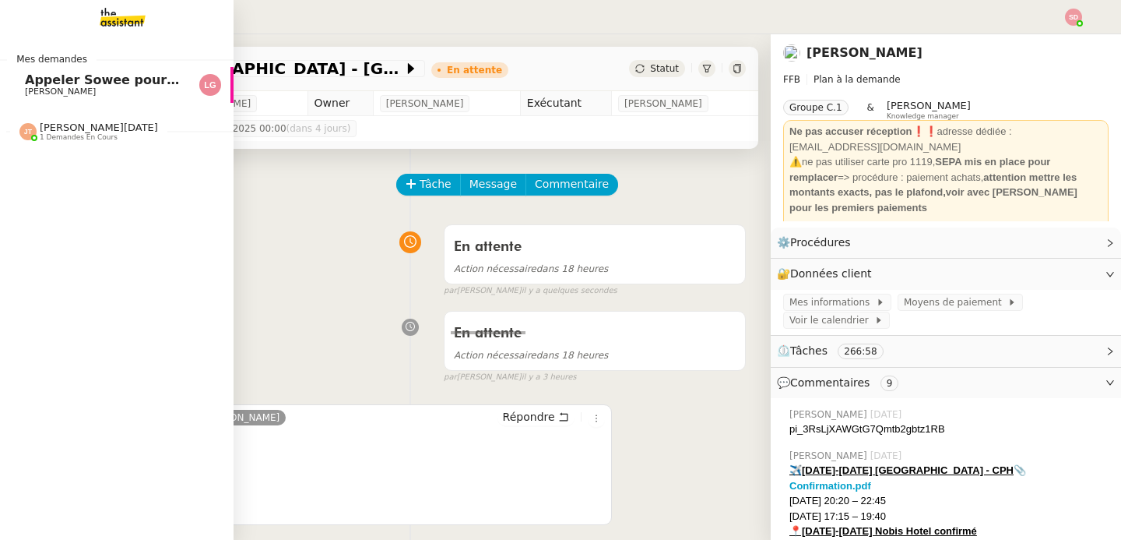
click at [59, 72] on link "Appeler Sowee pour reprogrammer le rendez-vous [PERSON_NAME]" at bounding box center [117, 85] width 234 height 36
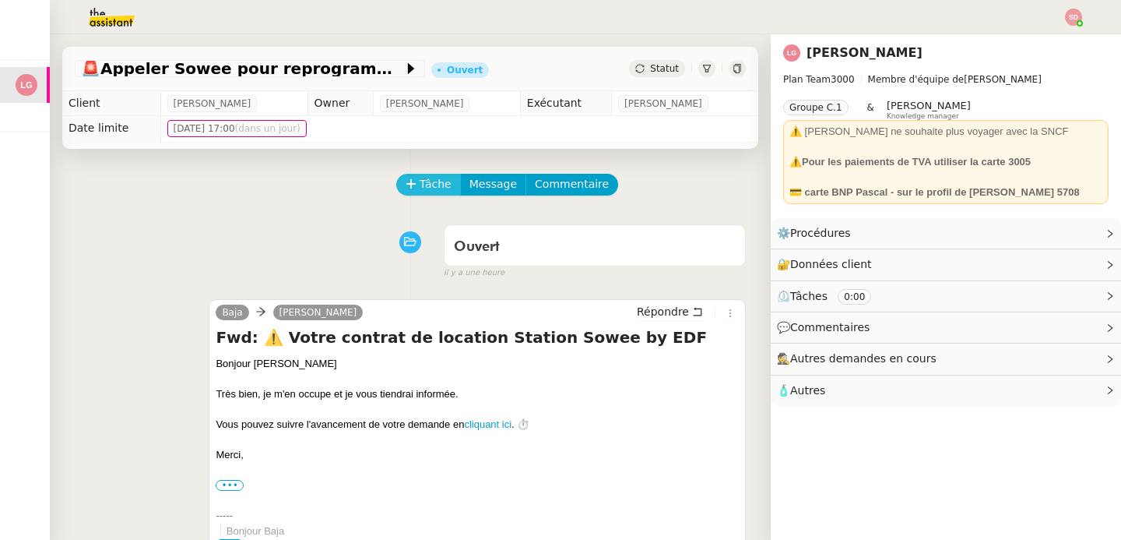
click at [420, 179] on span "Tâche" at bounding box center [436, 184] width 32 height 18
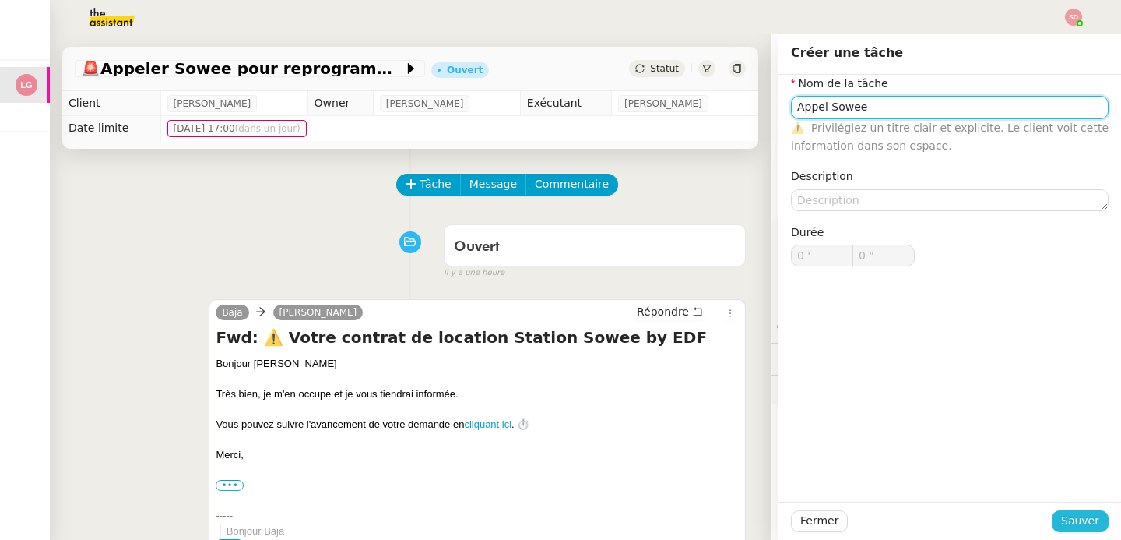
type input "Appel Sowee"
click at [1079, 527] on span "Sauver" at bounding box center [1081, 521] width 38 height 18
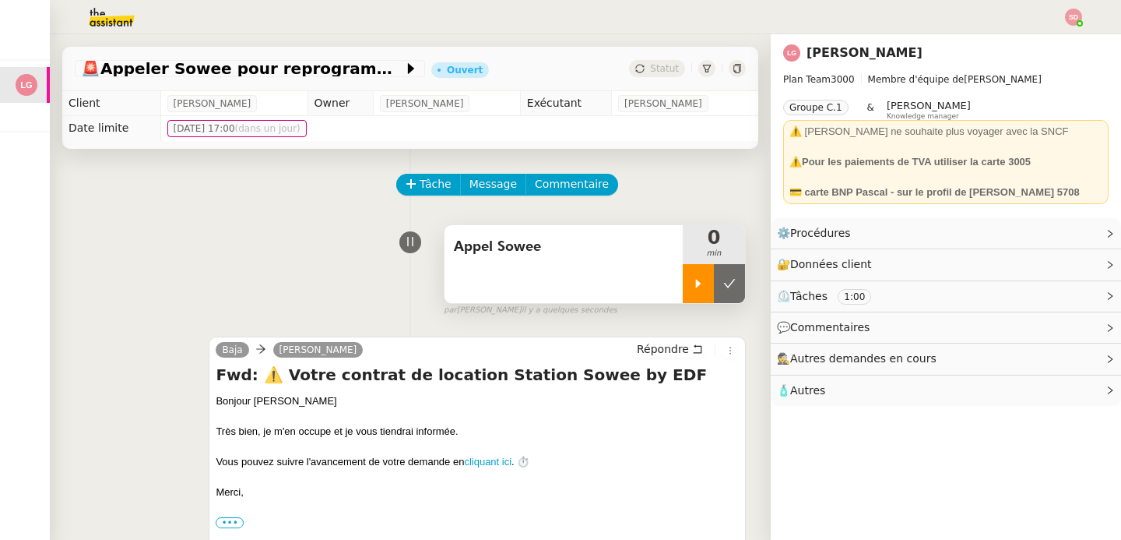
click at [683, 278] on div at bounding box center [698, 283] width 31 height 39
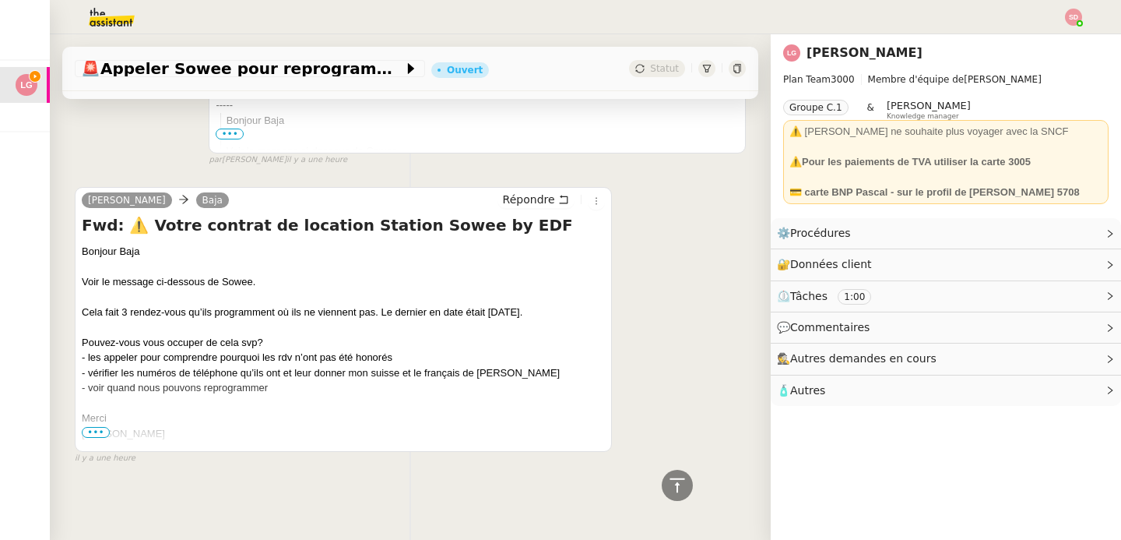
click at [97, 427] on span "•••" at bounding box center [96, 432] width 28 height 11
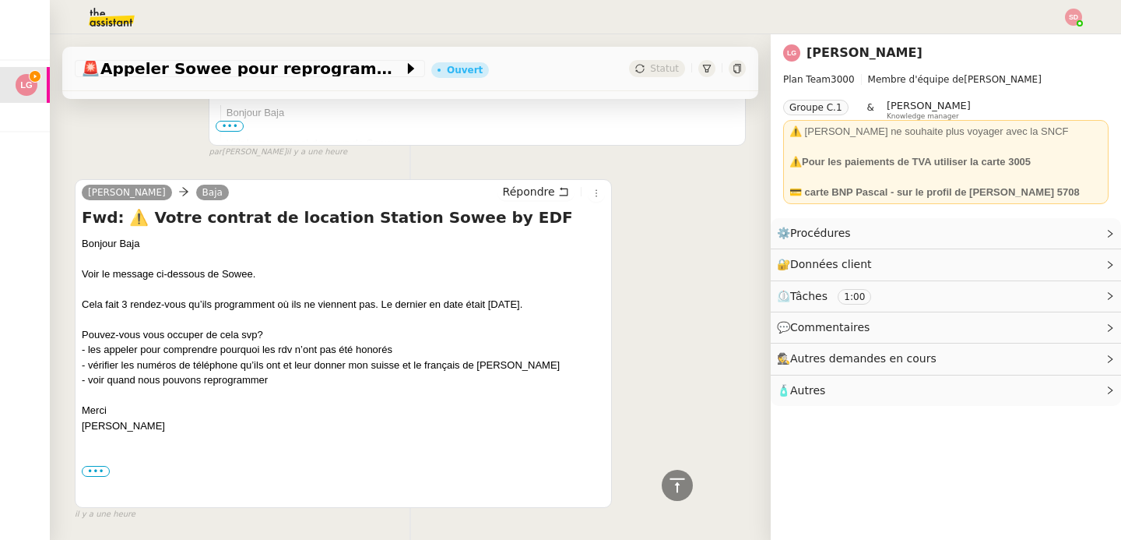
scroll to position [520, 0]
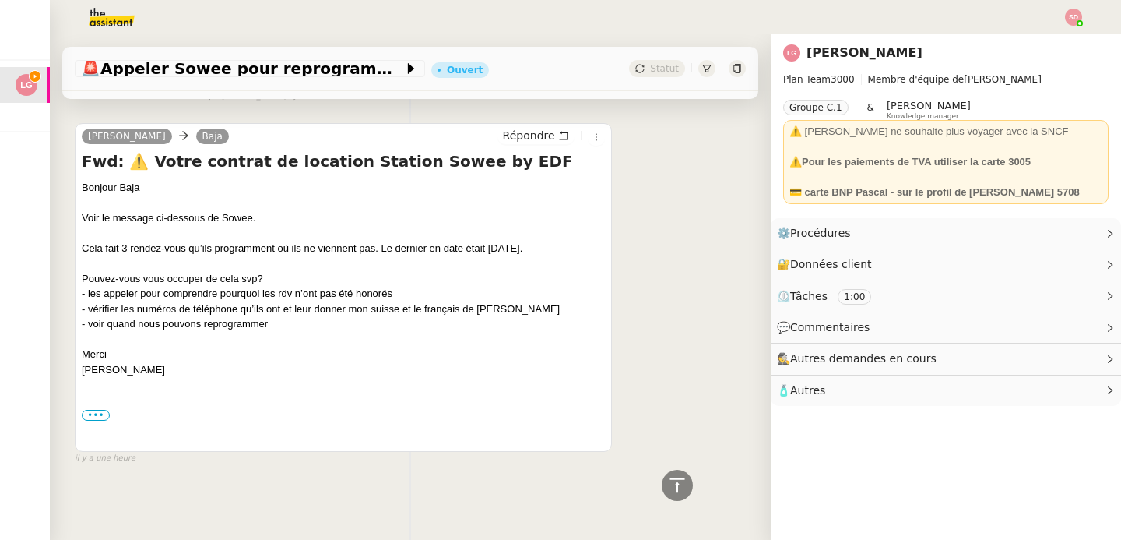
click at [97, 412] on div "••• Début du message réexpédié : De: "Sowee" <[EMAIL_ADDRESS][DOMAIN_NAME]> Obj…" at bounding box center [343, 415] width 523 height 16
click at [97, 410] on label "•••" at bounding box center [96, 415] width 28 height 11
click at [0, 0] on input "•••" at bounding box center [0, 0] width 0 height 0
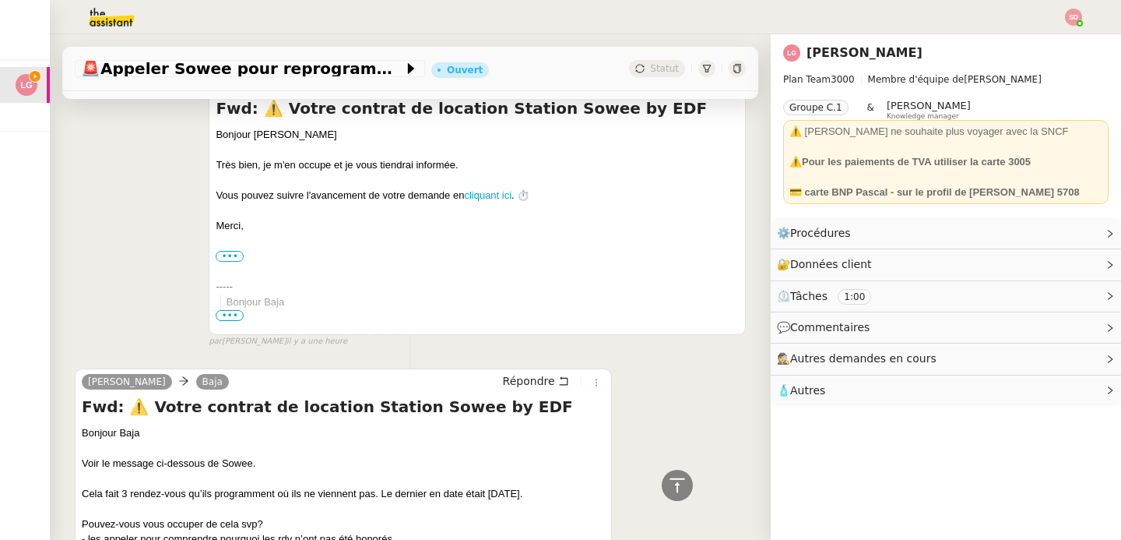
scroll to position [9, 0]
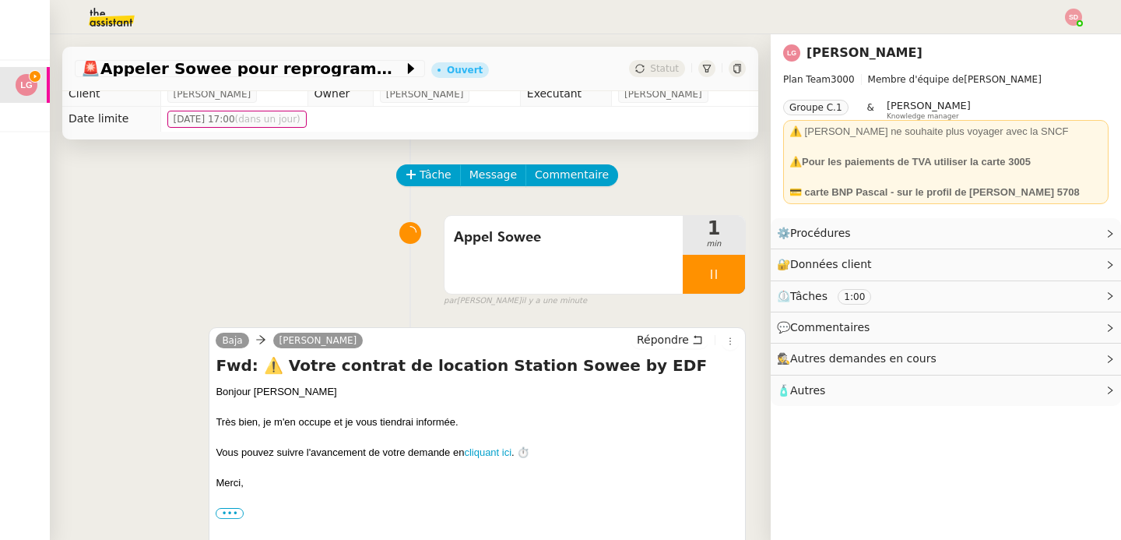
click at [512, 363] on h4 "Fwd: ⚠️ Votre contrat de location Station Sowee by EDF" at bounding box center [477, 365] width 523 height 22
copy h4 "Sowee"
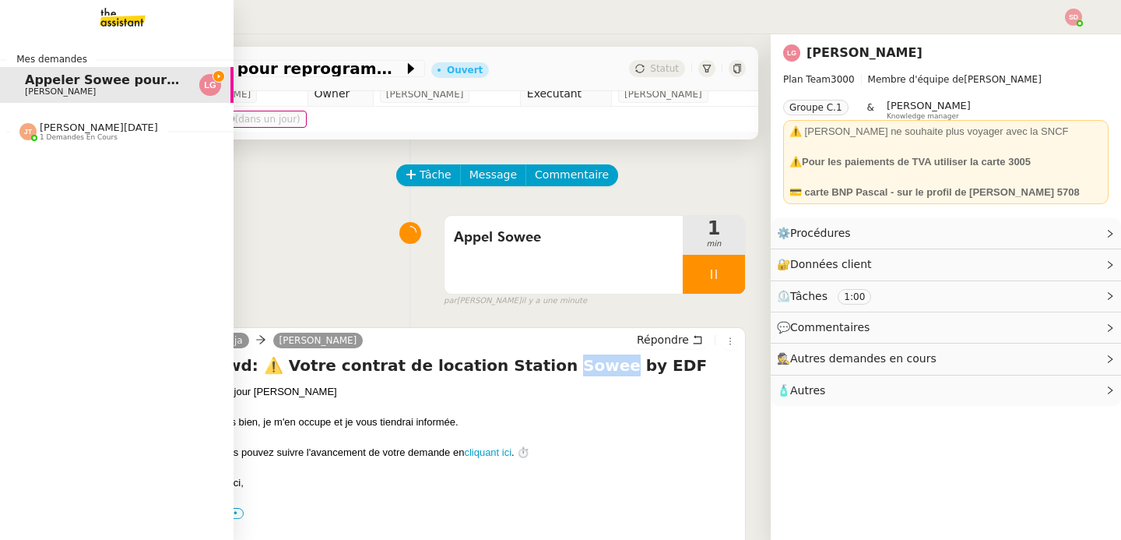
click at [105, 20] on img at bounding box center [110, 17] width 121 height 34
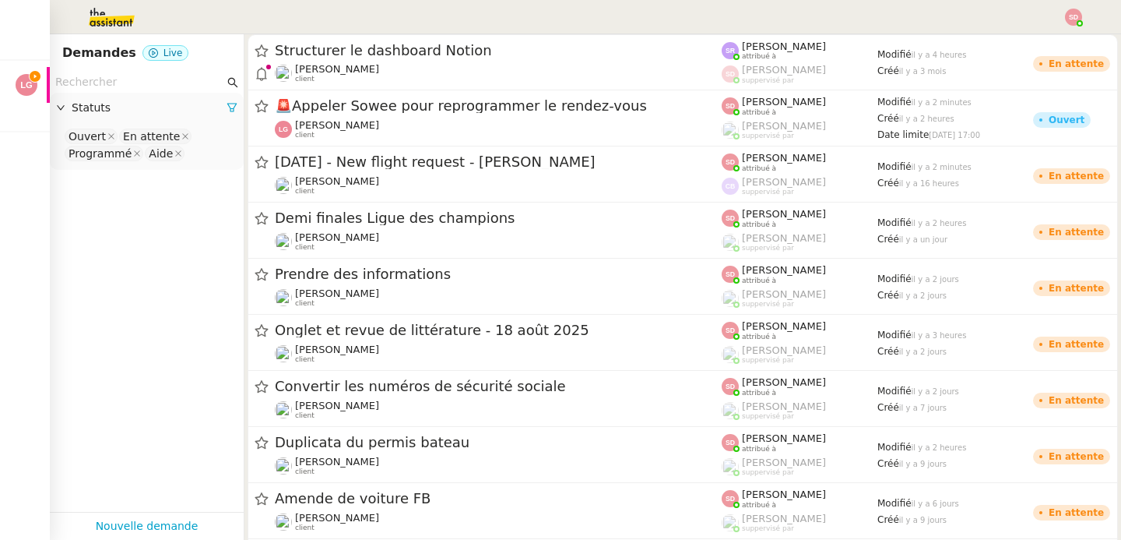
click at [127, 78] on input "text" at bounding box center [139, 82] width 169 height 18
paste input "Sowee"
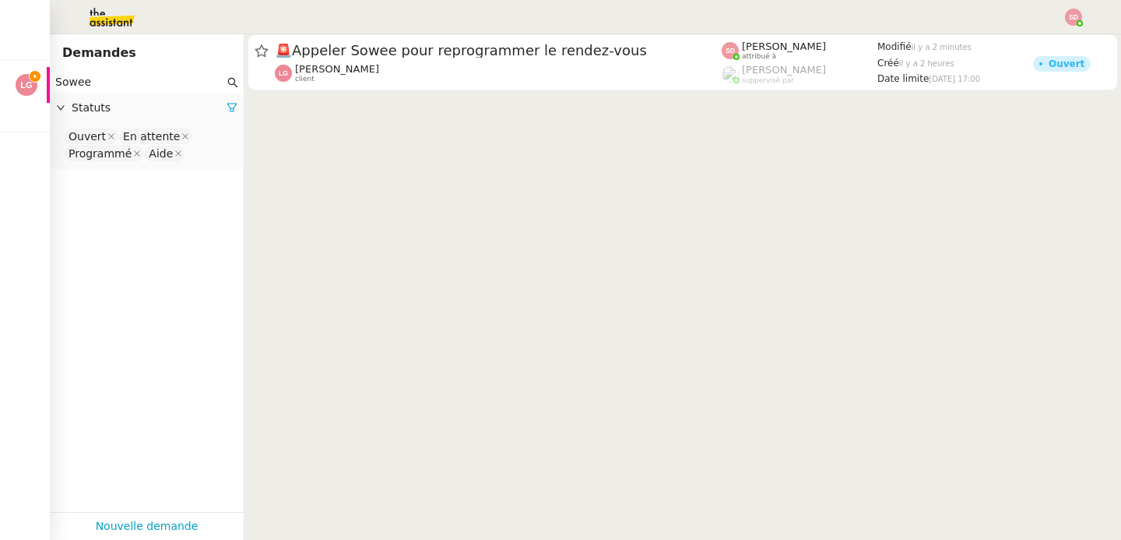
type input "Sowee"
click at [188, 151] on nz-select-top-control "Ouvert En attente Programmé Aide" at bounding box center [146, 145] width 169 height 37
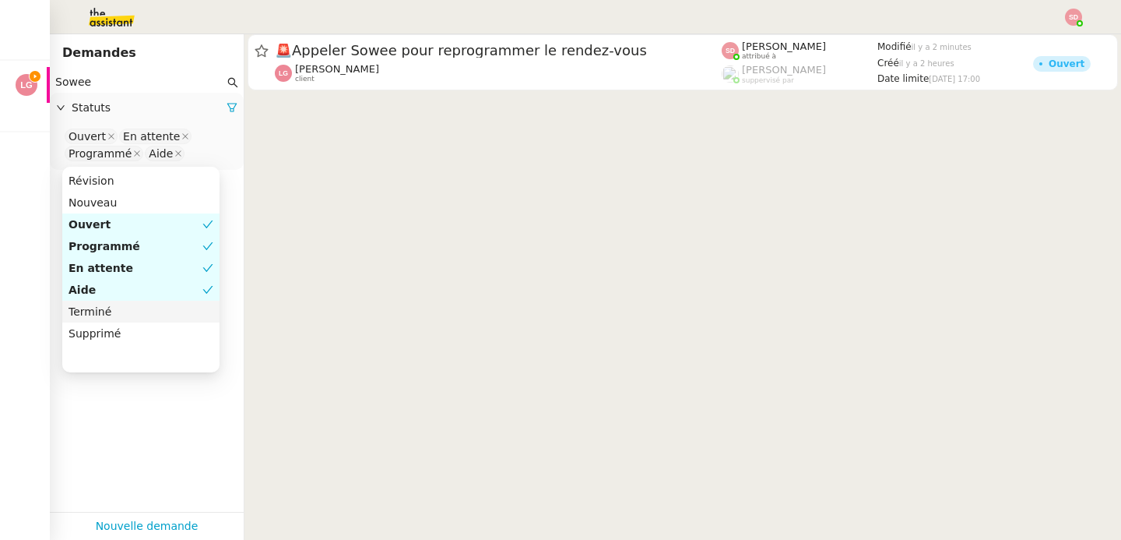
click at [139, 314] on div "Terminé" at bounding box center [141, 312] width 145 height 14
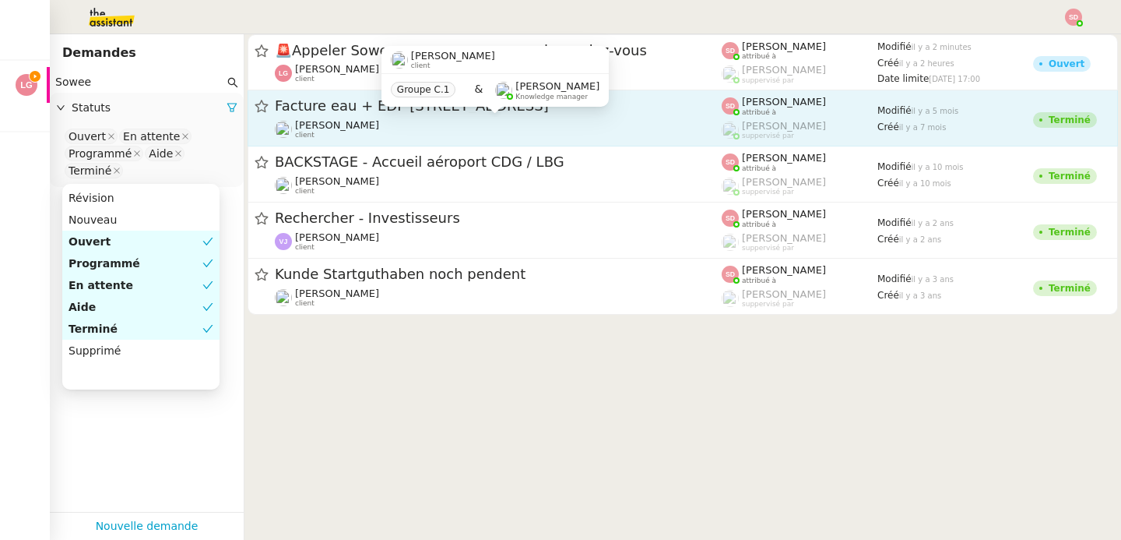
click at [536, 131] on div "[PERSON_NAME] client" at bounding box center [498, 129] width 447 height 20
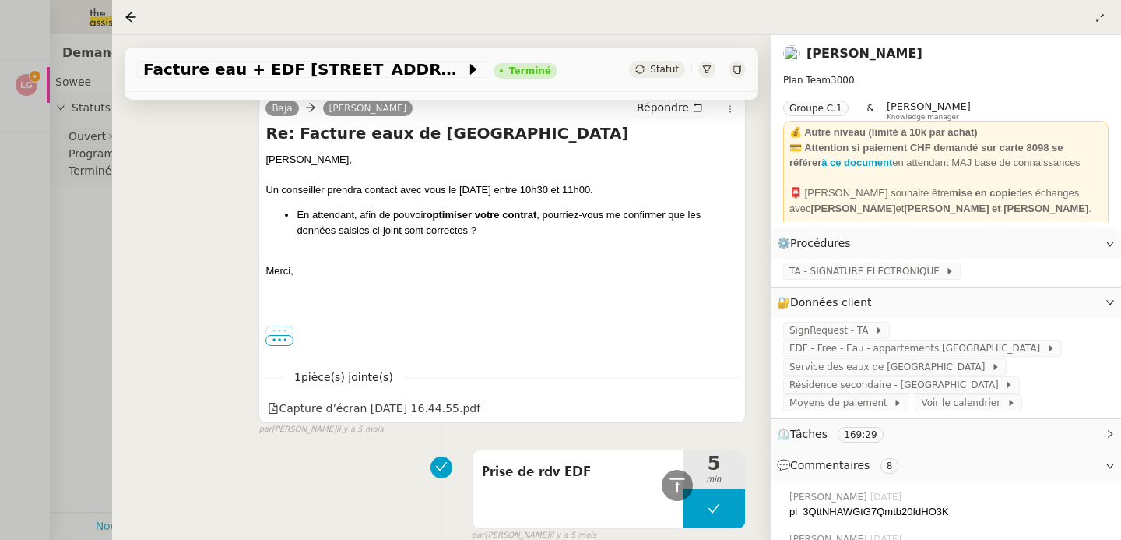
scroll to position [1587, 0]
drag, startPoint x: 484, startPoint y: 75, endPoint x: 280, endPoint y: 74, distance: 204.8
click at [280, 74] on div "Facture eau + EDF [STREET_ADDRESS]" at bounding box center [347, 69] width 421 height 19
copy div "[STREET_ADDRESS]"
click at [32, 86] on div at bounding box center [560, 270] width 1121 height 540
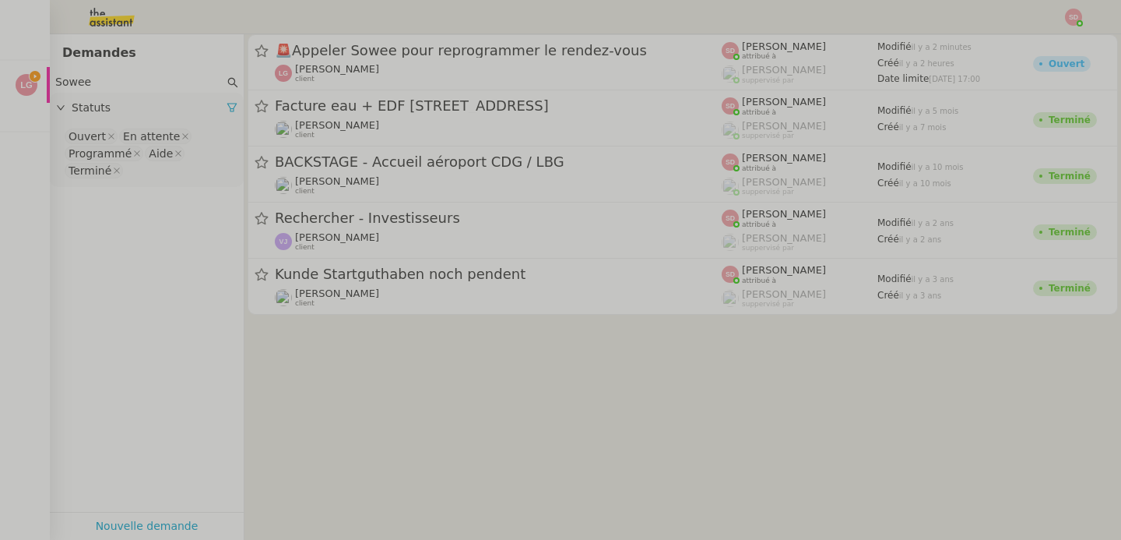
click at [17, 83] on span "Appeler Sowee pour reprogrammer le rendez-vous" at bounding box center [19, 79] width 356 height 15
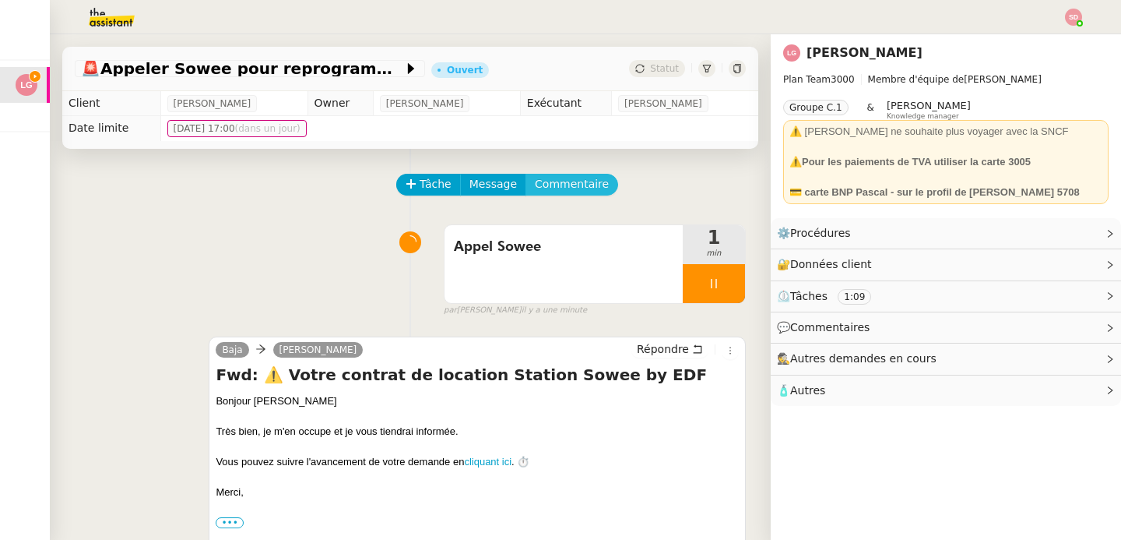
click at [566, 180] on span "Commentaire" at bounding box center [572, 184] width 74 height 18
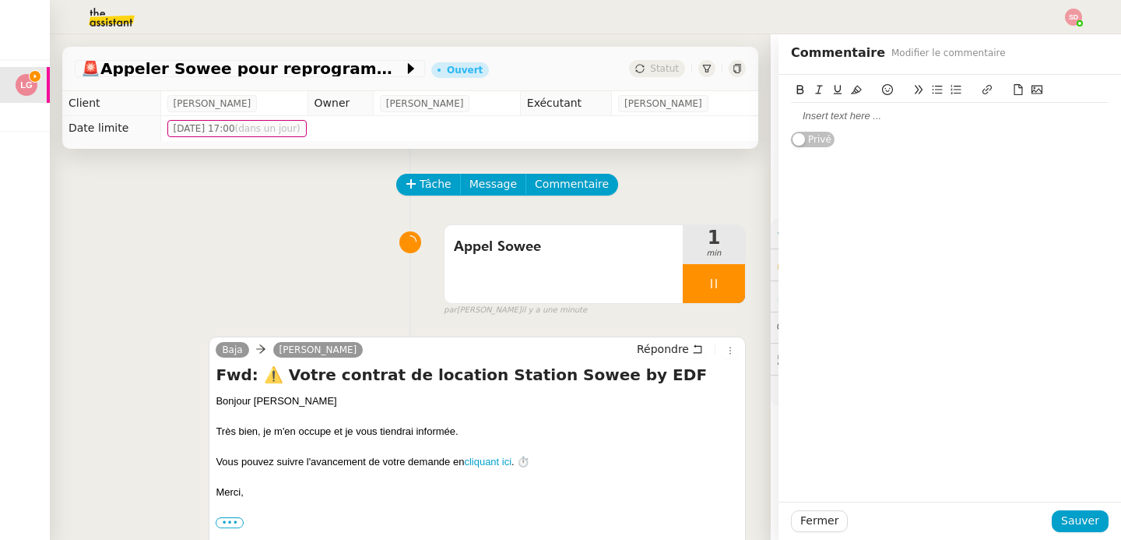
click at [857, 117] on div at bounding box center [950, 116] width 318 height 14
click at [1068, 523] on span "Sauver" at bounding box center [1081, 521] width 38 height 18
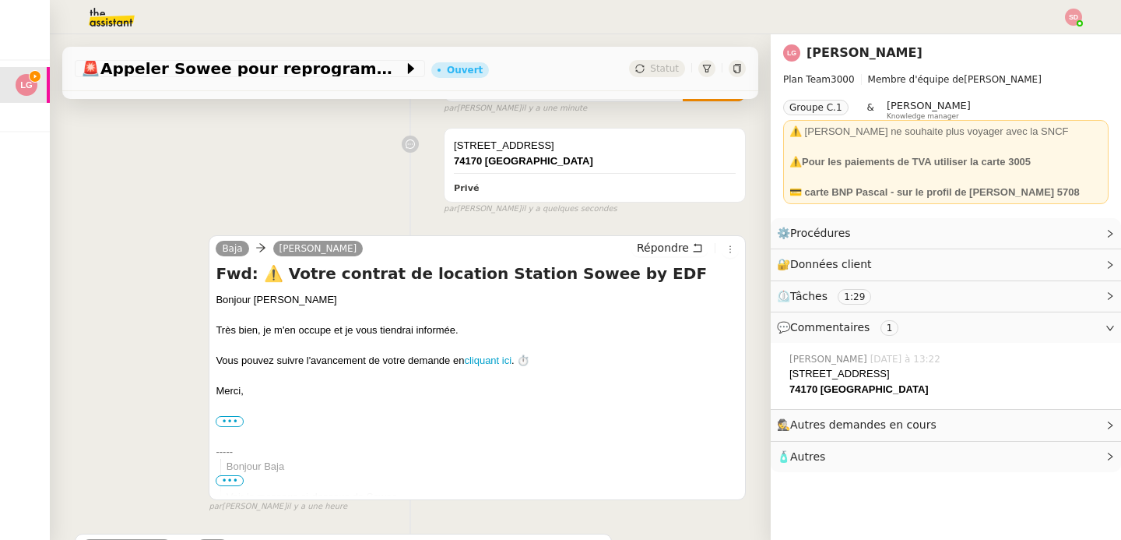
scroll to position [556, 0]
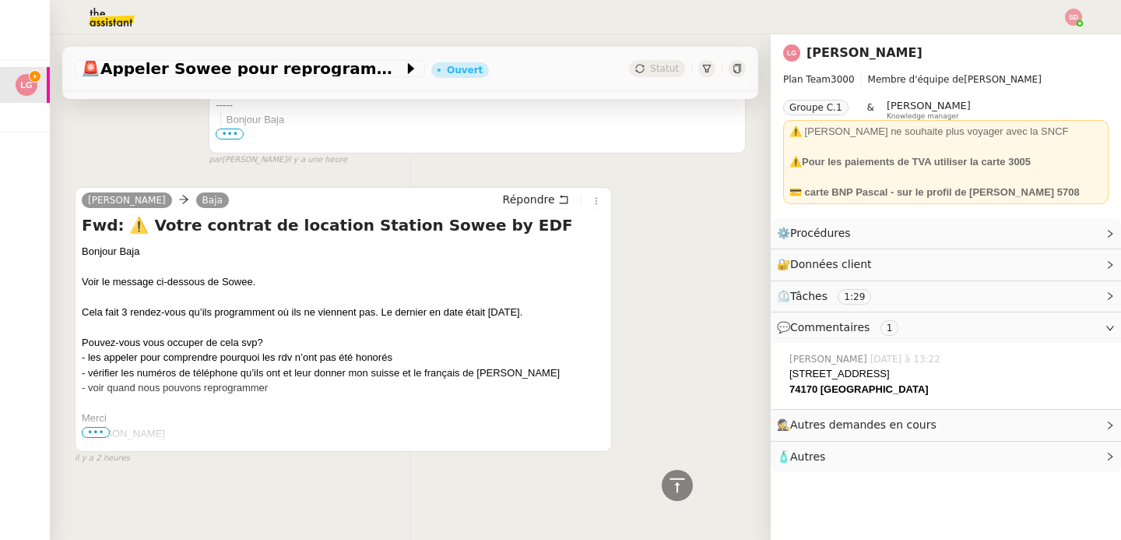
click at [95, 427] on span "•••" at bounding box center [96, 432] width 28 height 11
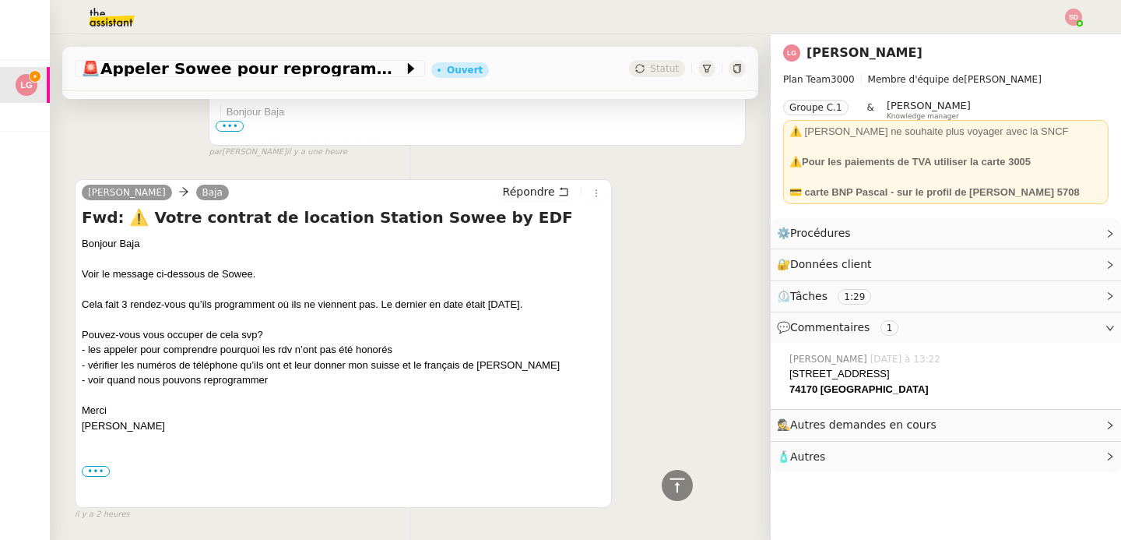
scroll to position [621, 0]
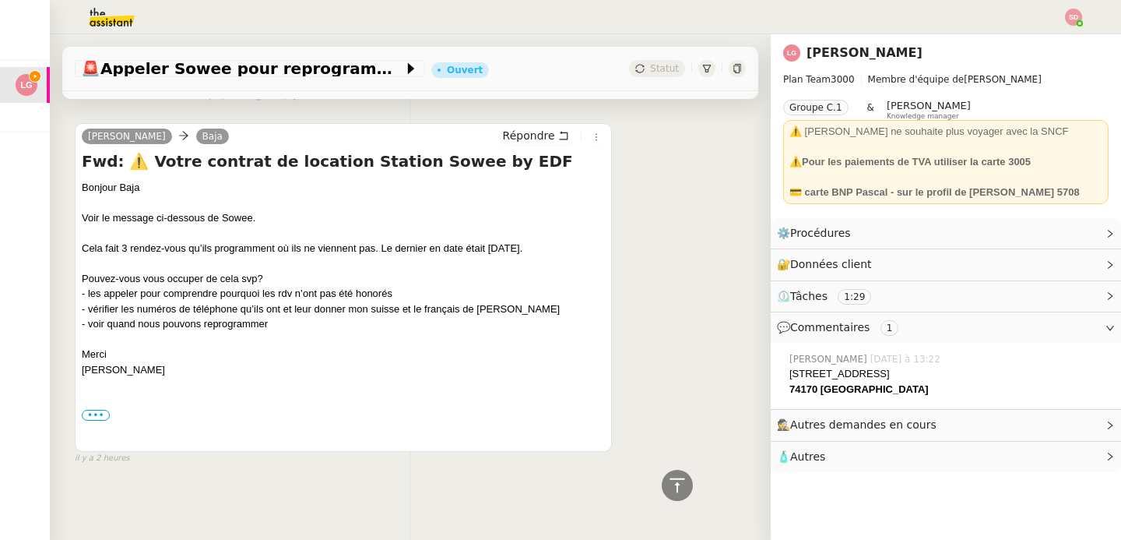
click at [90, 412] on div "••• Début du message réexpédié : De: "Sowee" <[EMAIL_ADDRESS][DOMAIN_NAME]> Obj…" at bounding box center [343, 415] width 523 height 16
click at [100, 410] on label "•••" at bounding box center [96, 415] width 28 height 11
click at [0, 0] on input "•••" at bounding box center [0, 0] width 0 height 0
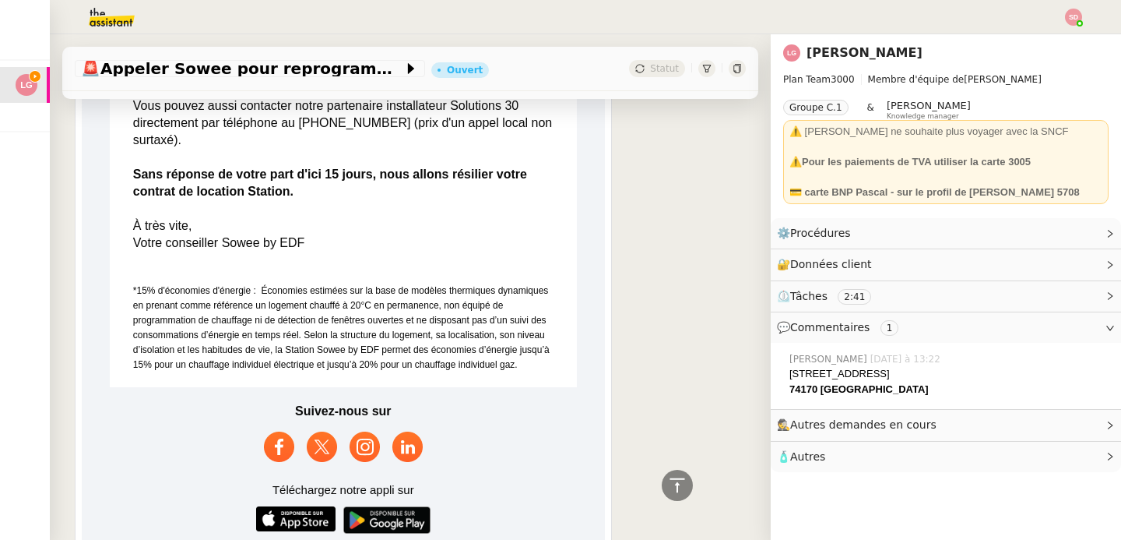
scroll to position [1773, 0]
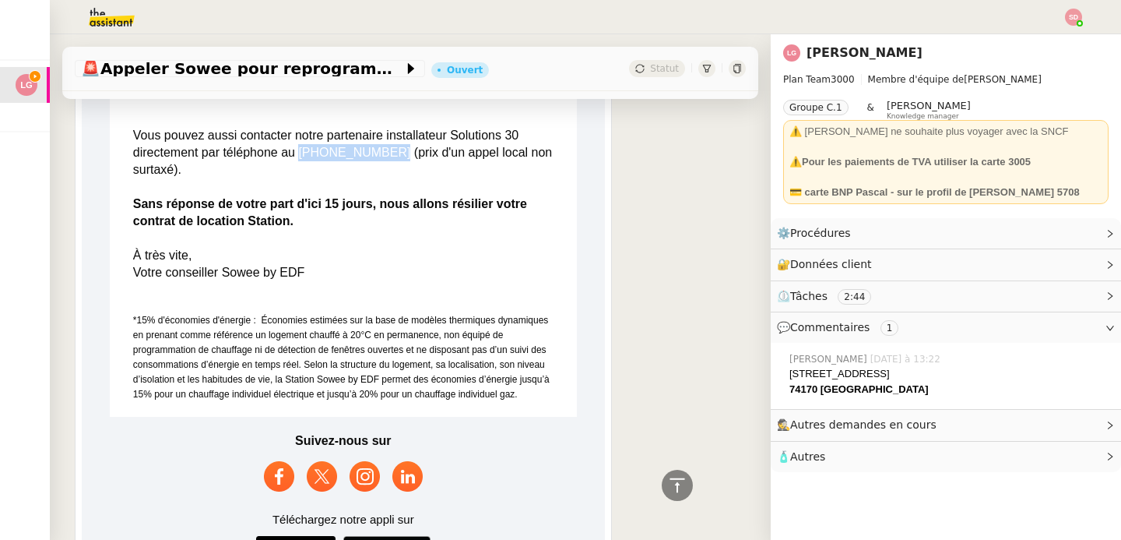
drag, startPoint x: 291, startPoint y: 156, endPoint x: 375, endPoint y: 152, distance: 83.4
click at [375, 152] on span "Vous pouvez aussi contacter notre partenaire installateur Solutions 30 directem…" at bounding box center [342, 178] width 419 height 99
copy span "01 87 64 57 09"
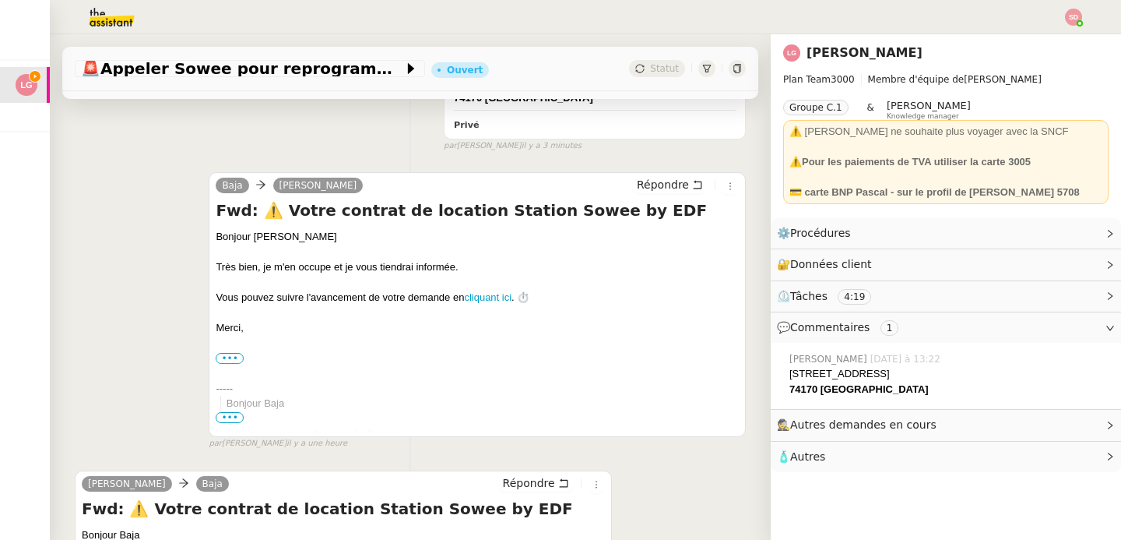
scroll to position [0, 0]
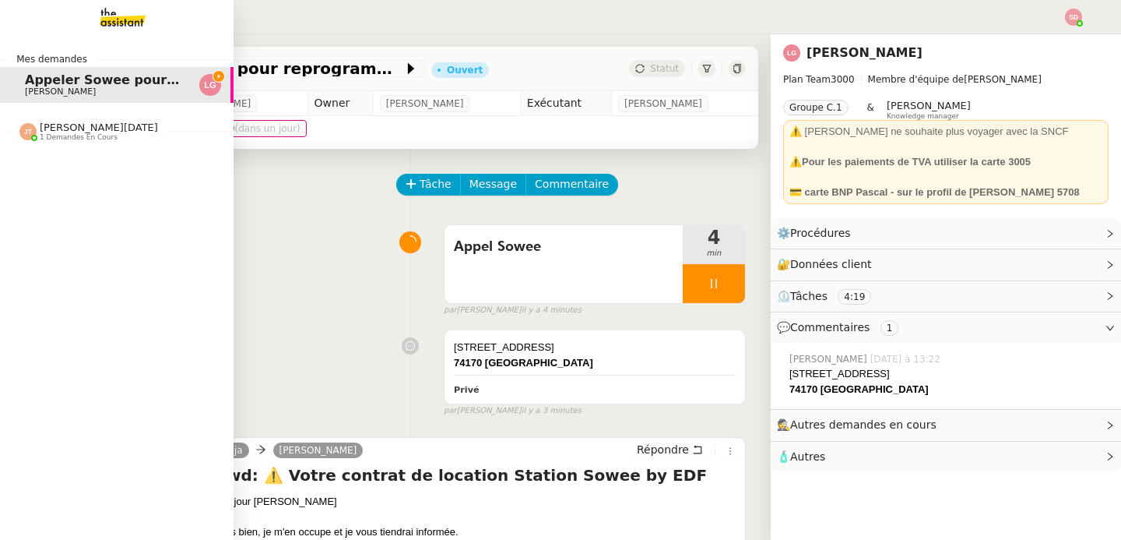
click at [40, 126] on span "[PERSON_NAME][DATE]" at bounding box center [99, 127] width 118 height 12
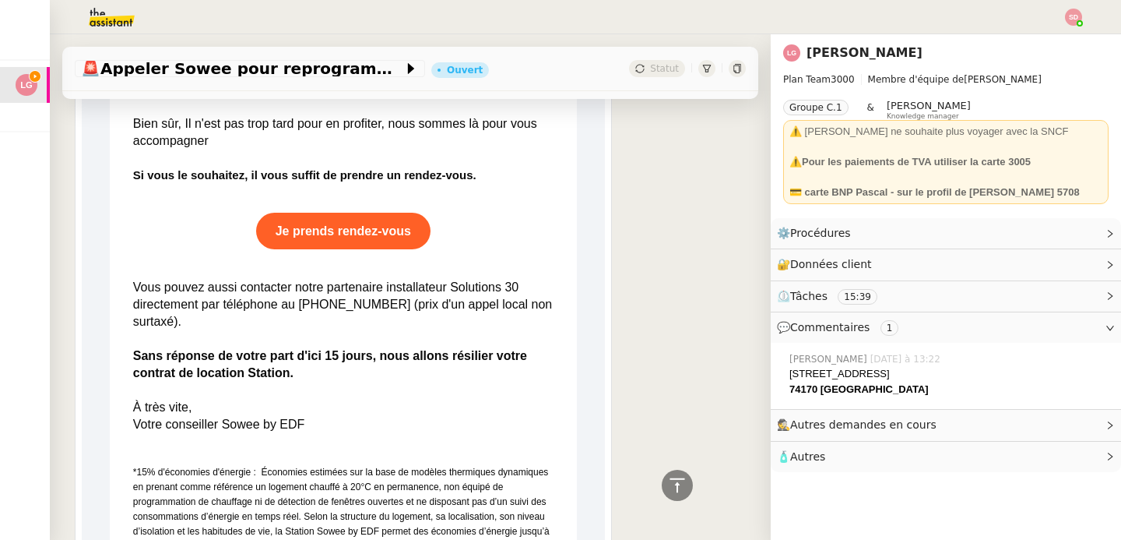
scroll to position [1695, 0]
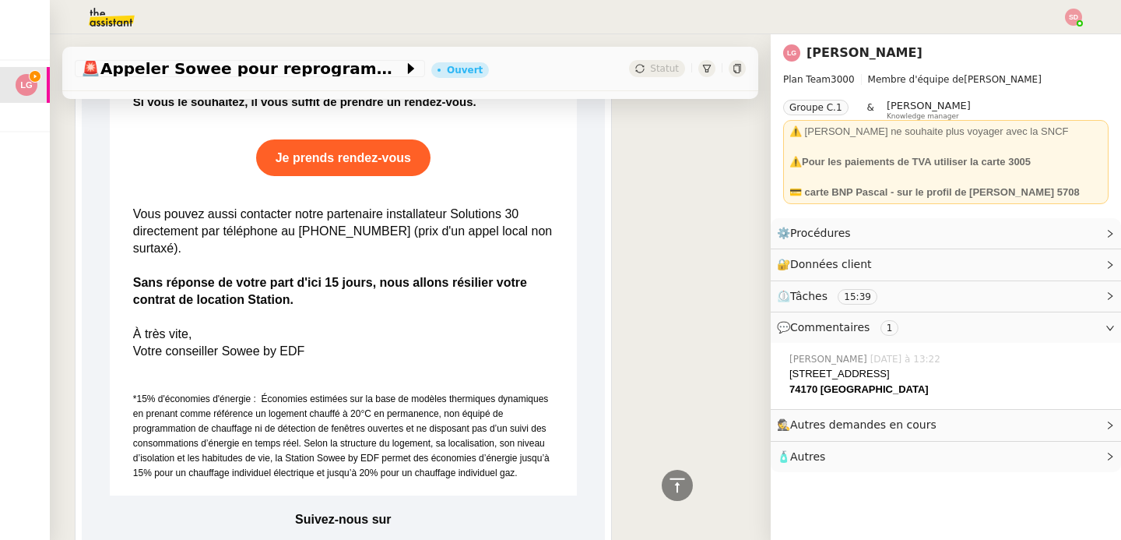
click at [378, 174] on link "Je prends rendez-vous" at bounding box center [343, 157] width 174 height 37
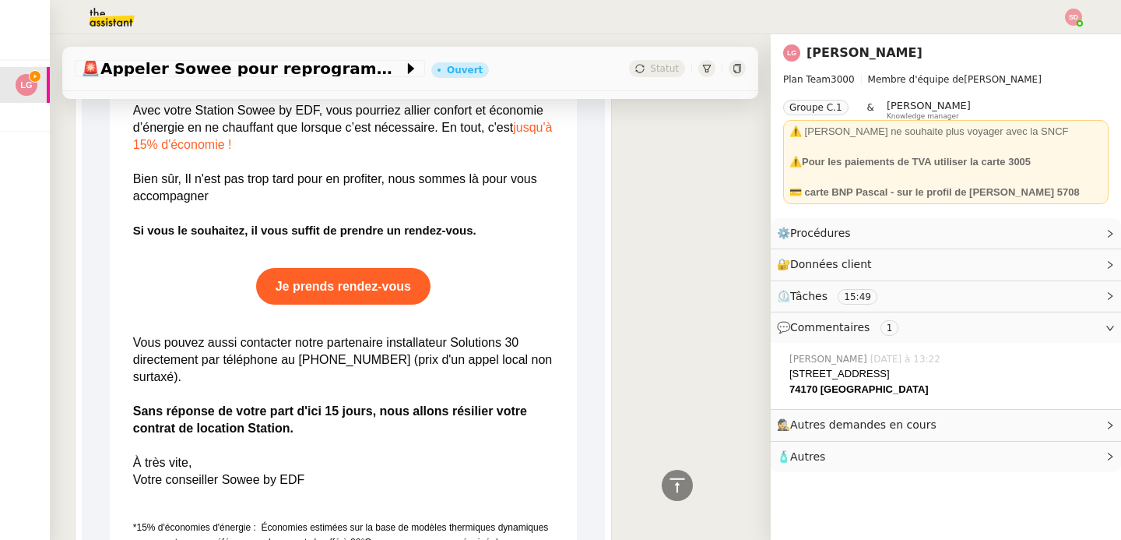
scroll to position [1449, 0]
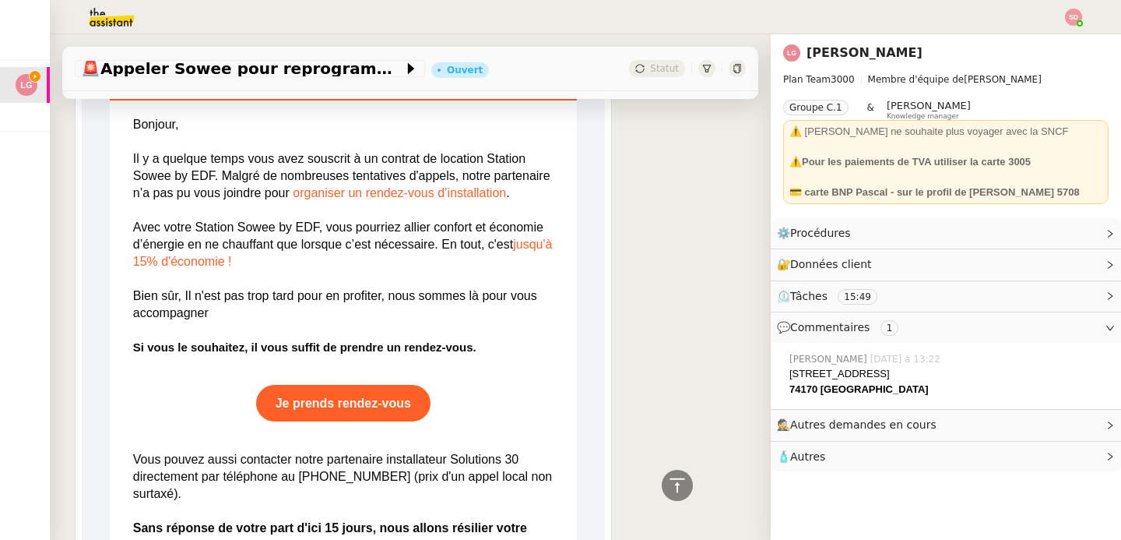
click at [394, 199] on span "organiser un rendez-vous d’installation" at bounding box center [399, 192] width 213 height 13
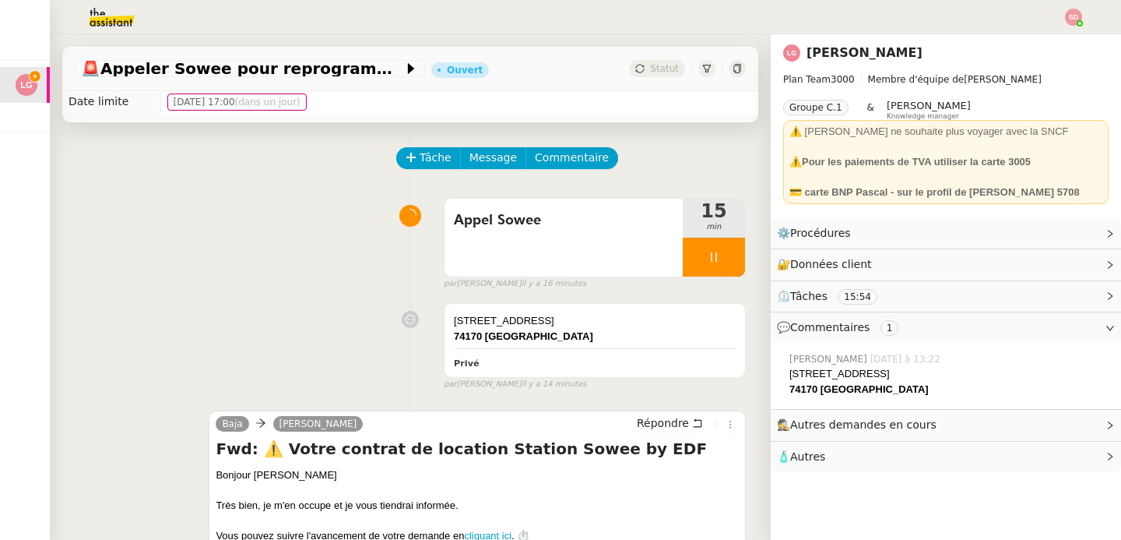
scroll to position [0, 0]
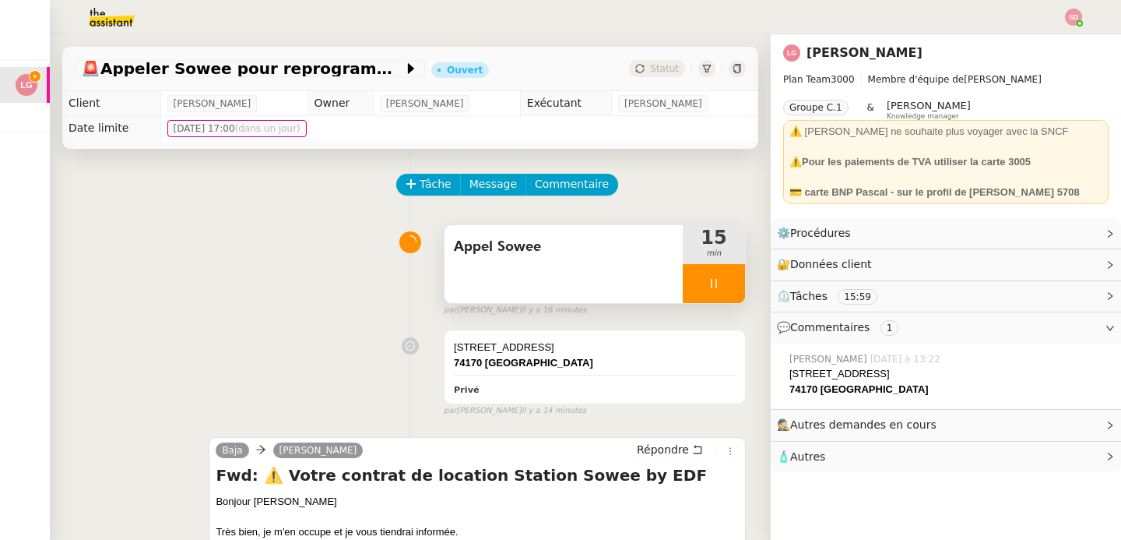
click at [698, 273] on div at bounding box center [714, 283] width 62 height 39
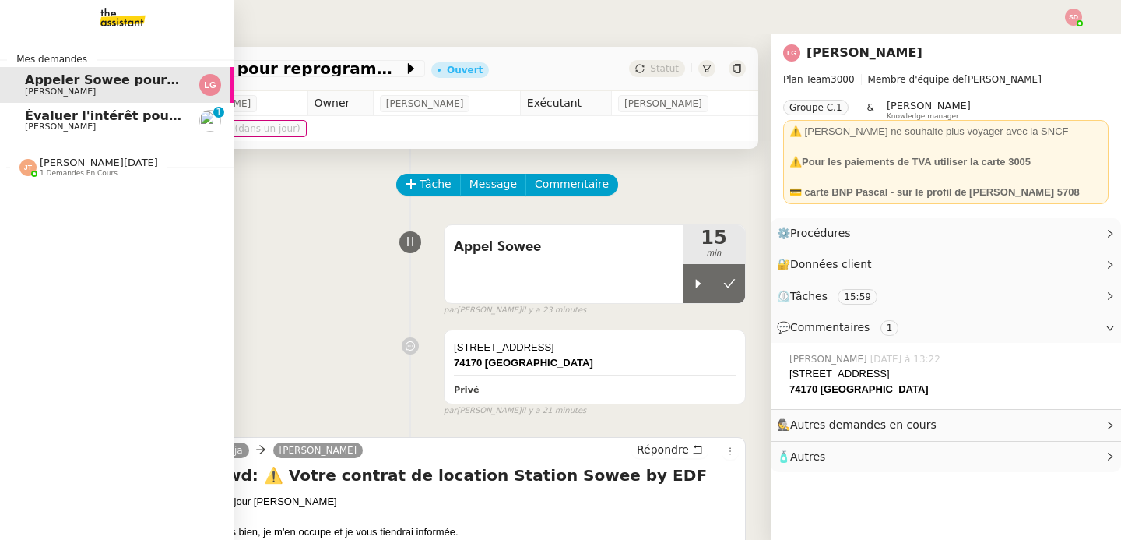
click at [35, 113] on span "Évaluer l'intérêt pour le parrainage" at bounding box center [149, 115] width 248 height 15
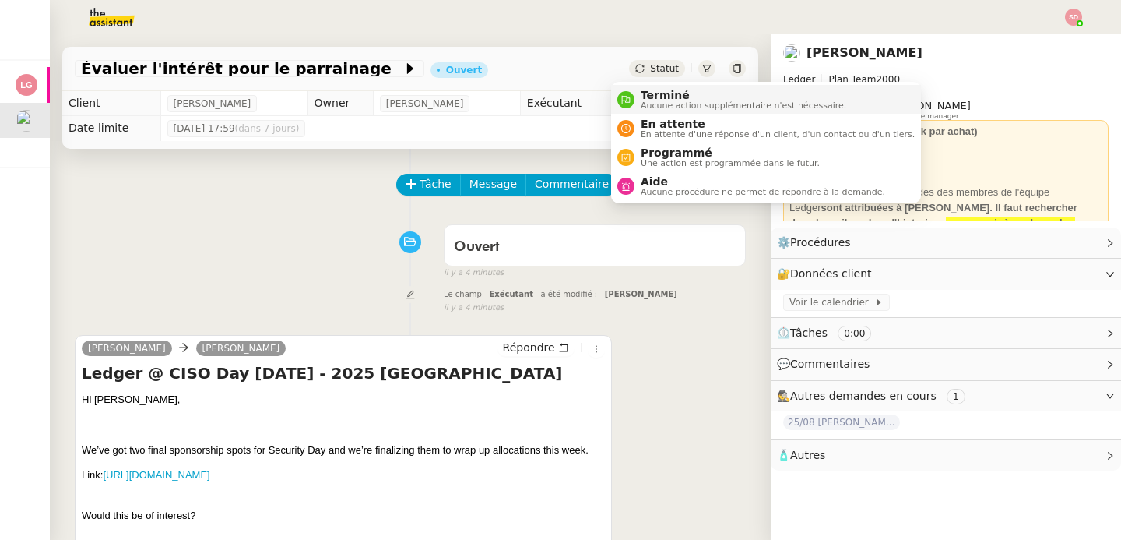
click at [626, 91] on nz-avatar at bounding box center [626, 99] width 17 height 17
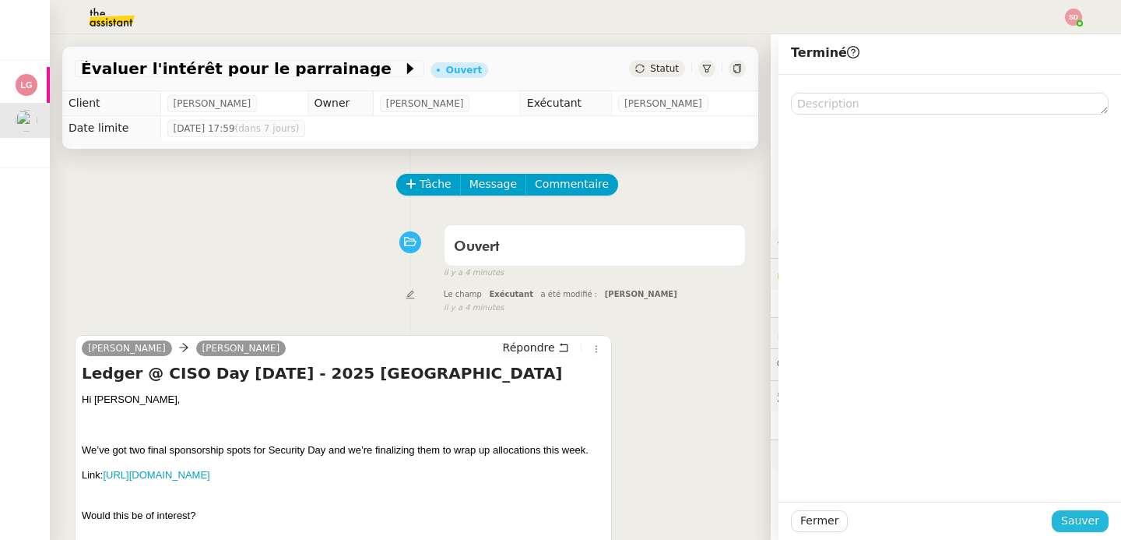
click at [1062, 522] on span "Sauver" at bounding box center [1081, 521] width 38 height 18
